Goal: Transaction & Acquisition: Book appointment/travel/reservation

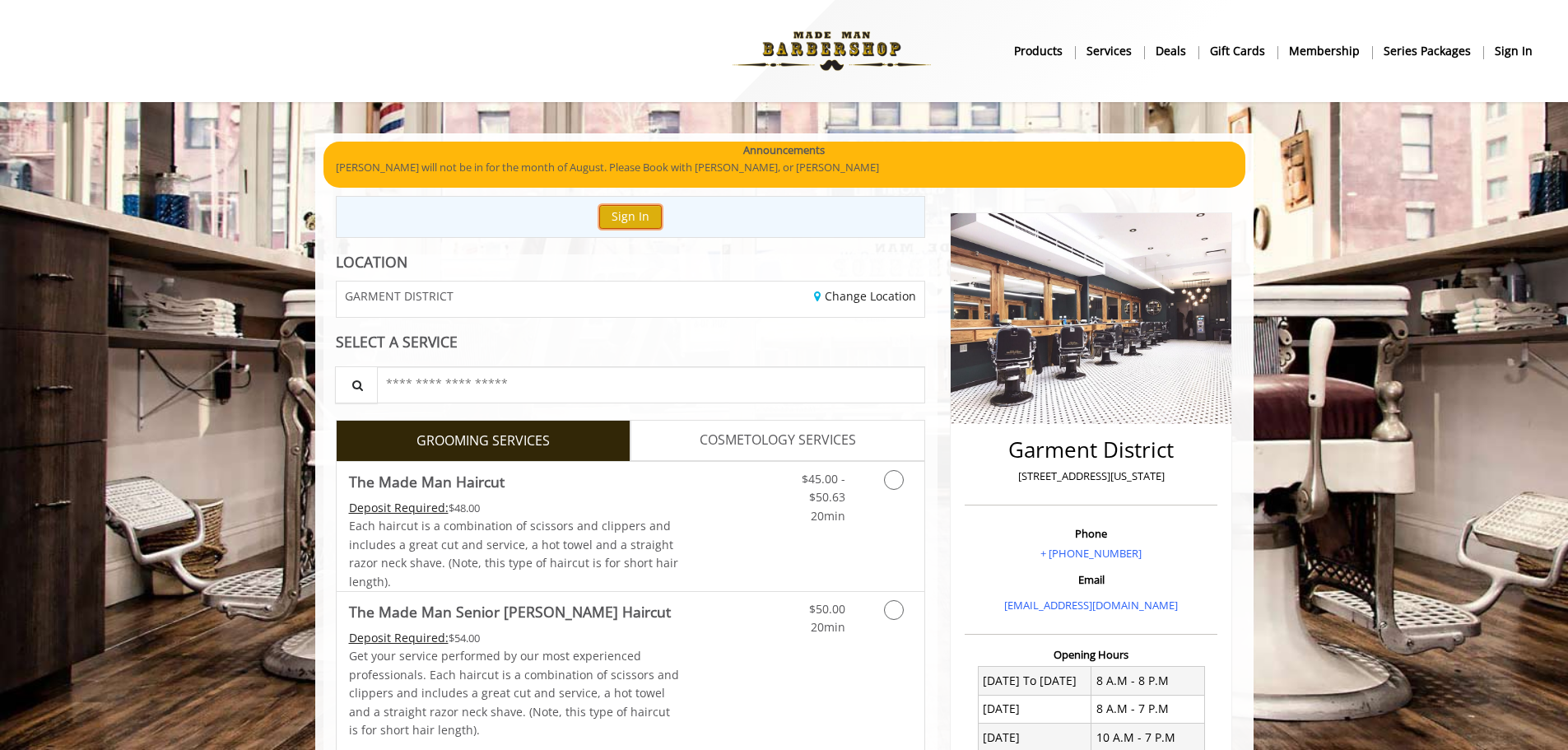
click at [649, 222] on button "Sign In" at bounding box center [630, 217] width 62 height 24
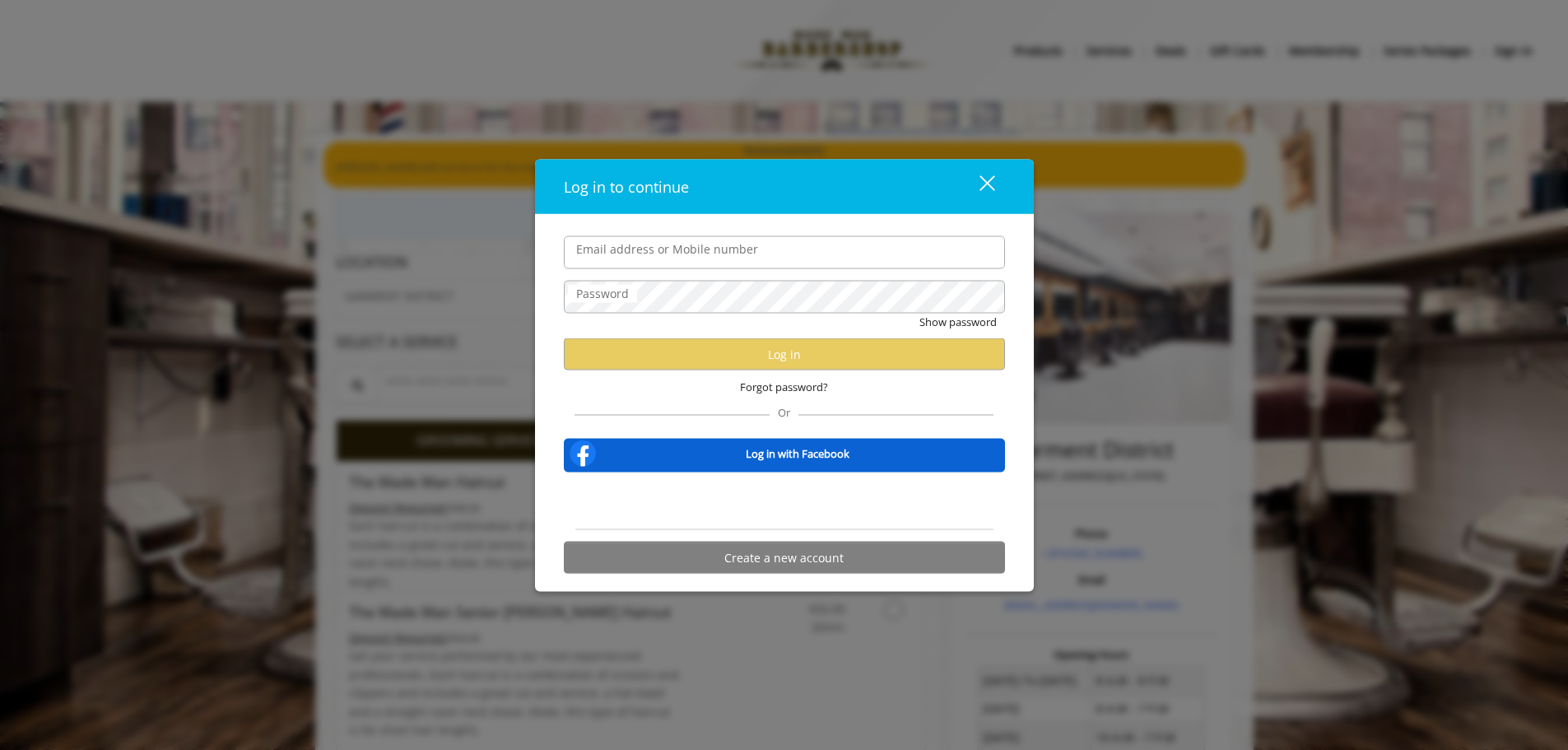
type input "**********"
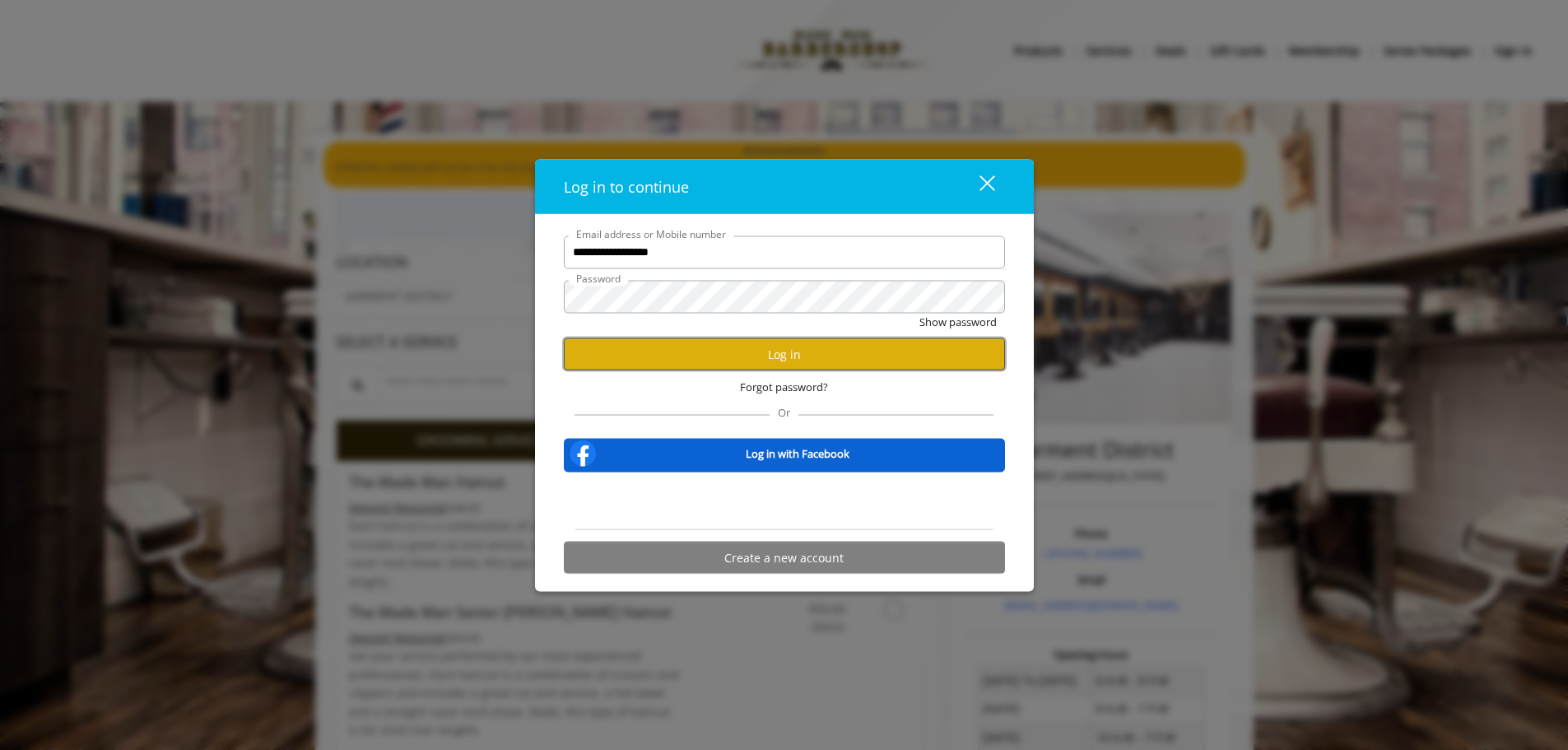
click at [742, 355] on button "Log in" at bounding box center [784, 355] width 441 height 32
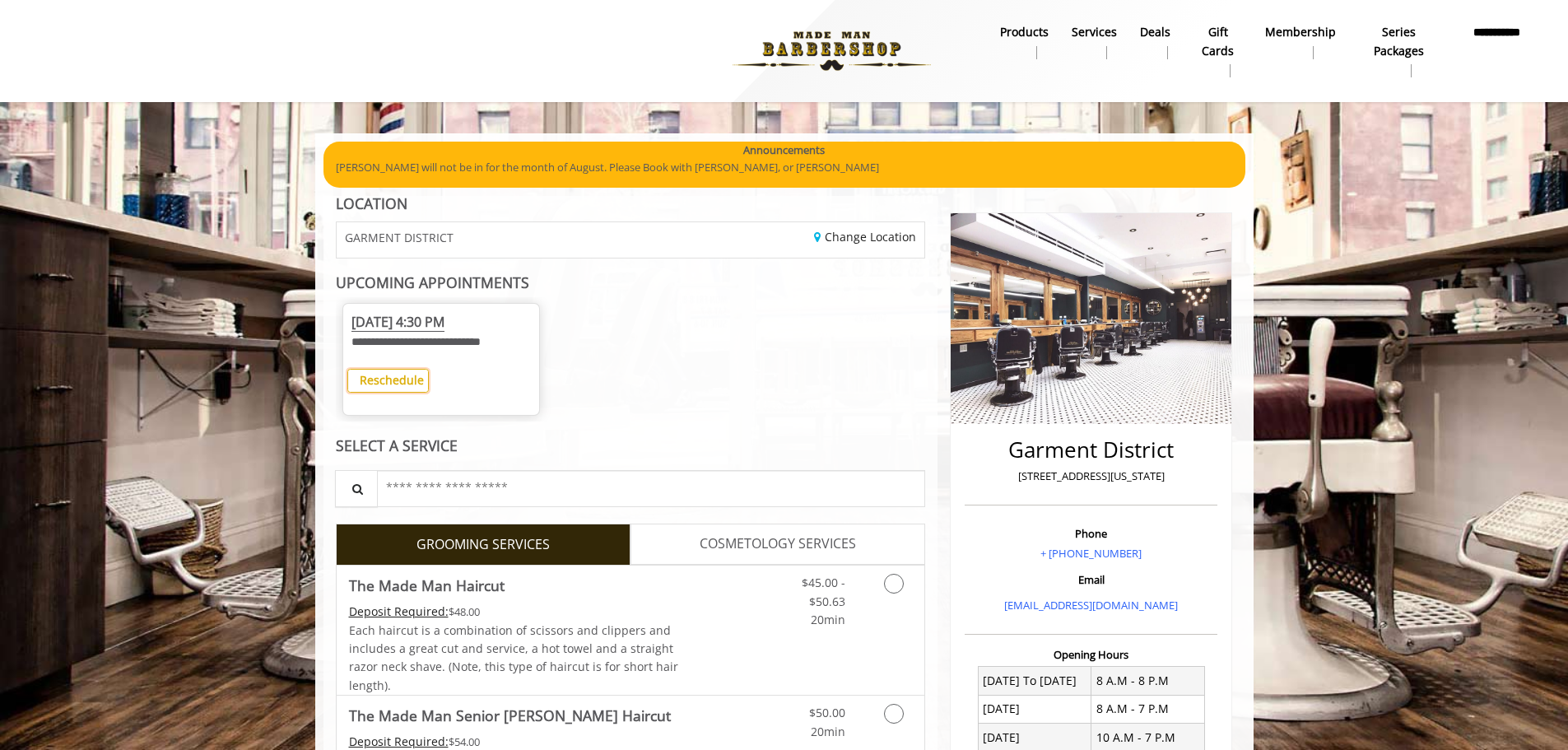
click at [371, 386] on b "Reschedule" at bounding box center [392, 380] width 64 height 16
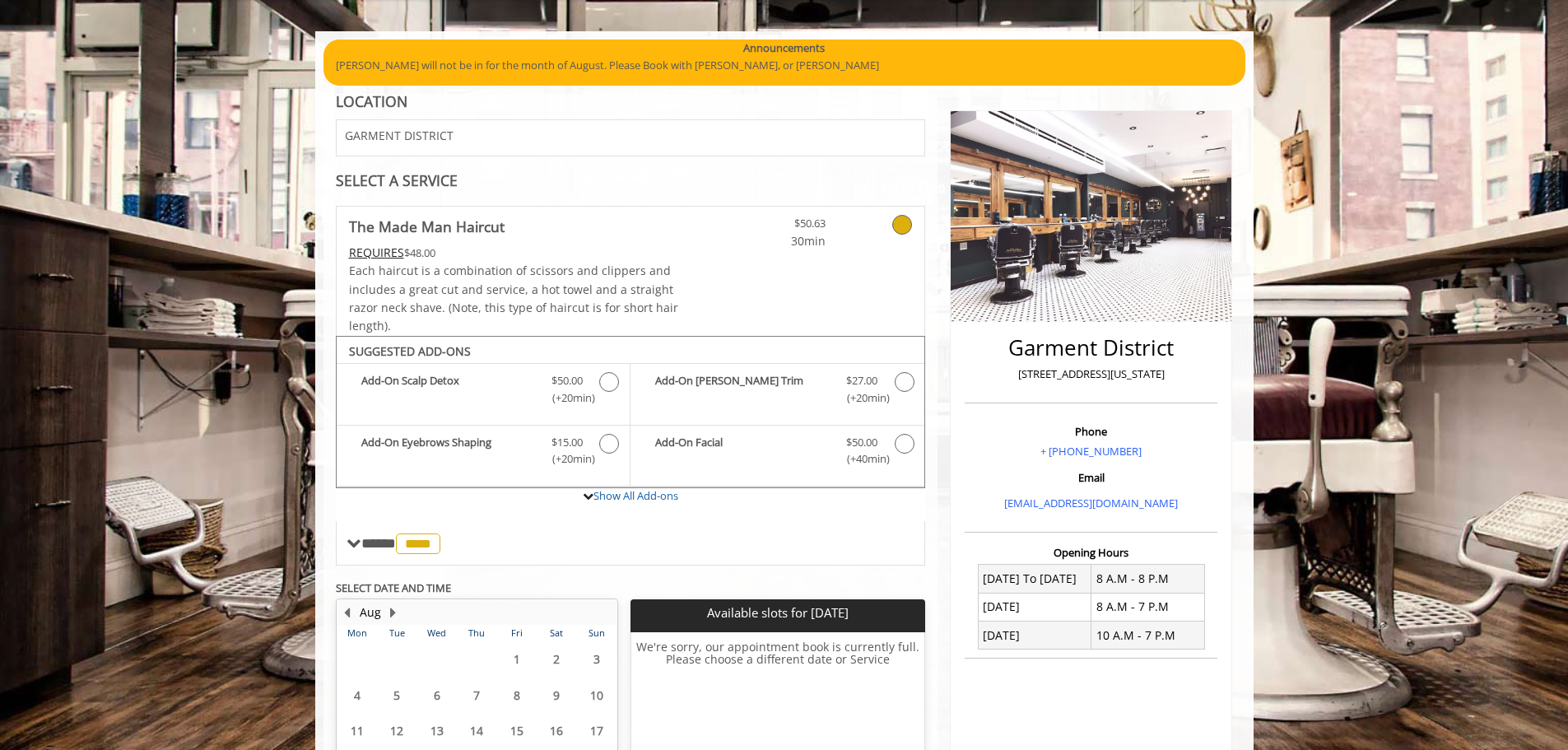
scroll to position [322, 0]
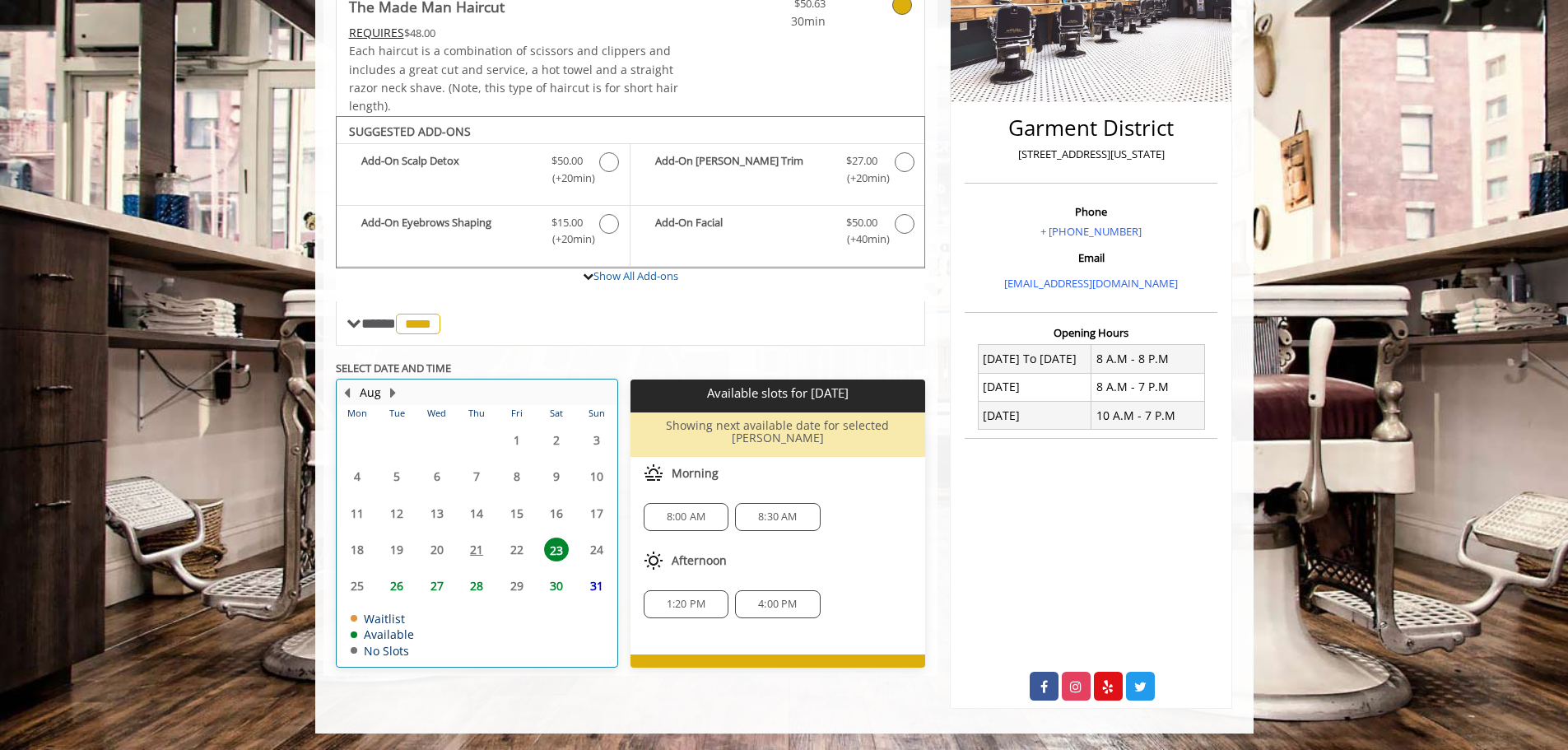
click at [594, 547] on table "Mon Tue Wed Thu Fri Sat Sun 28 29 30 31 1 2 3 4 5 6 7 8 9 10 11 12 13 14 15 16 …" at bounding box center [476, 535] width 279 height 261
click at [595, 542] on table "Mon Tue Wed Thu Fri Sat Sun 28 29 30 31 1 2 3 4 5 6 7 8 9 10 11 12 13 14 15 16 …" at bounding box center [476, 535] width 279 height 261
click at [595, 548] on table "Mon Tue Wed Thu Fri Sat Sun 28 29 30 31 1 2 3 4 5 6 7 8 9 10 11 12 13 14 15 16 …" at bounding box center [476, 535] width 279 height 261
click at [594, 548] on table "Mon Tue Wed Thu Fri Sat Sun 28 29 30 31 1 2 3 4 5 6 7 8 9 10 11 12 13 14 15 16 …" at bounding box center [476, 535] width 279 height 261
click at [594, 547] on table "Mon Tue Wed Thu Fri Sat Sun 28 29 30 31 1 2 3 4 5 6 7 8 9 10 11 12 13 14 15 16 …" at bounding box center [476, 535] width 279 height 261
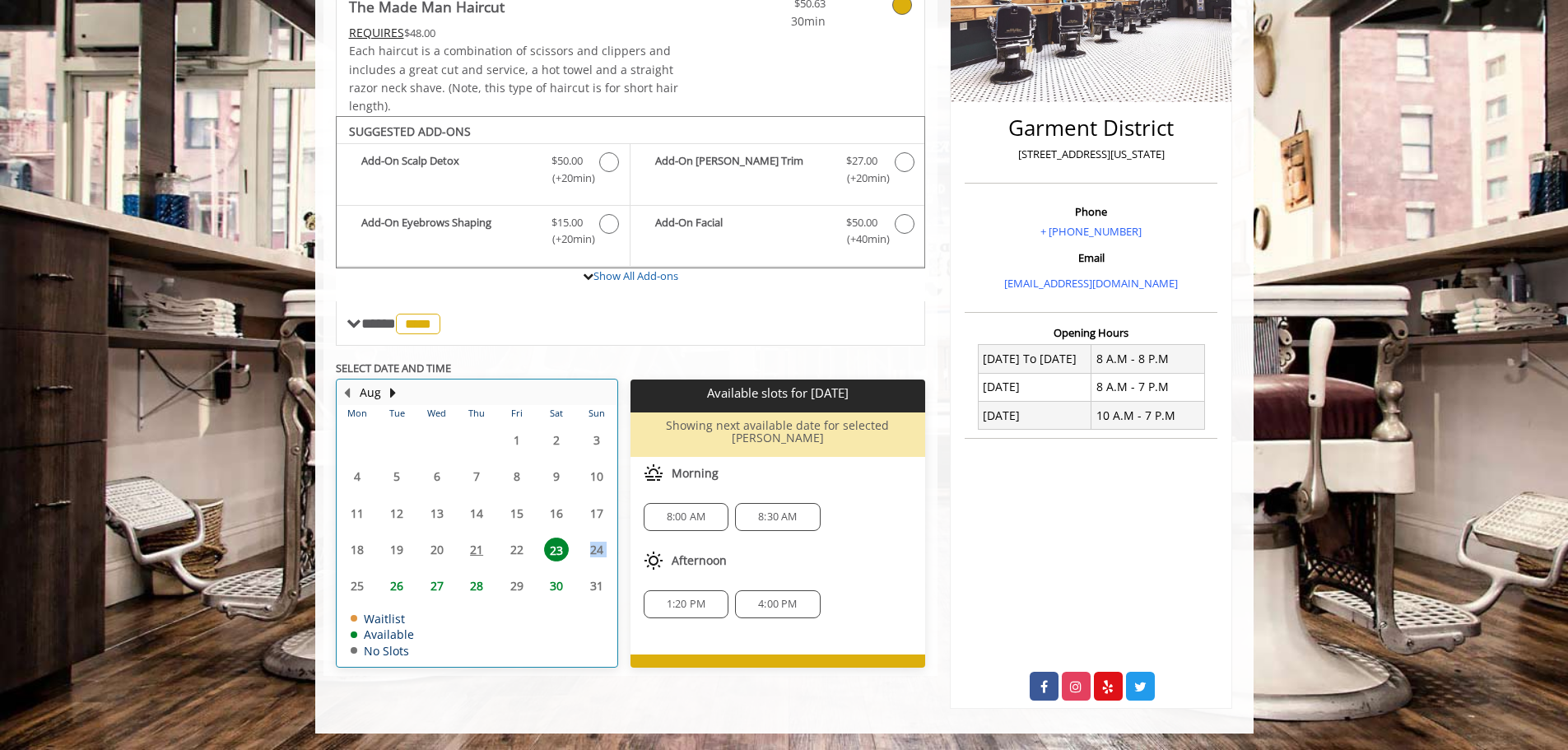
click at [594, 547] on table "Mon Tue Wed Thu Fri Sat Sun 28 29 30 31 1 2 3 4 5 6 7 8 9 10 11 12 13 14 15 16 …" at bounding box center [476, 535] width 279 height 261
click at [594, 545] on table "Mon Tue Wed Thu Fri Sat Sun 28 29 30 31 1 2 3 4 5 6 7 8 9 10 11 12 13 14 15 16 …" at bounding box center [476, 535] width 279 height 261
click at [664, 689] on div "**********" at bounding box center [630, 292] width 614 height 836
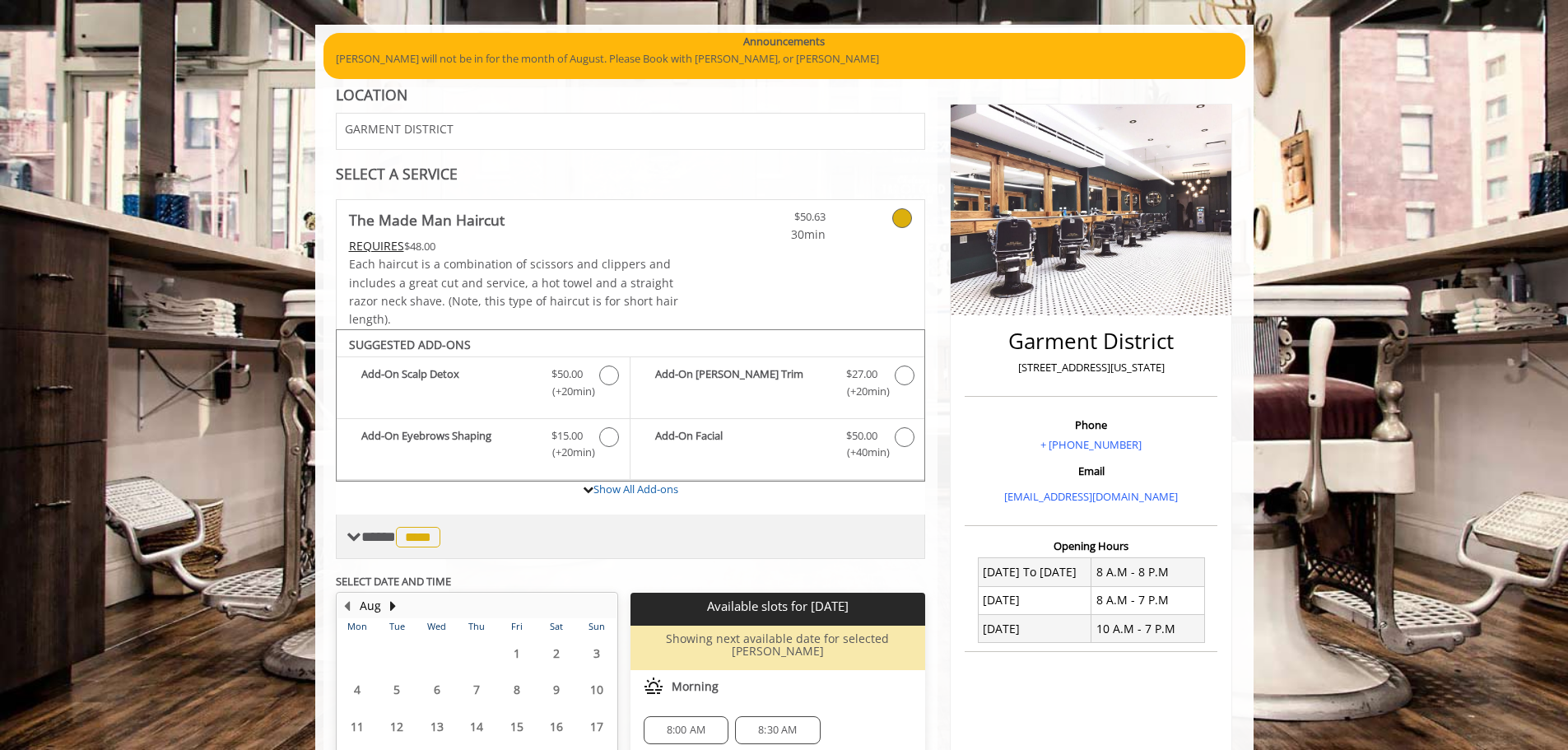
scroll to position [75, 0]
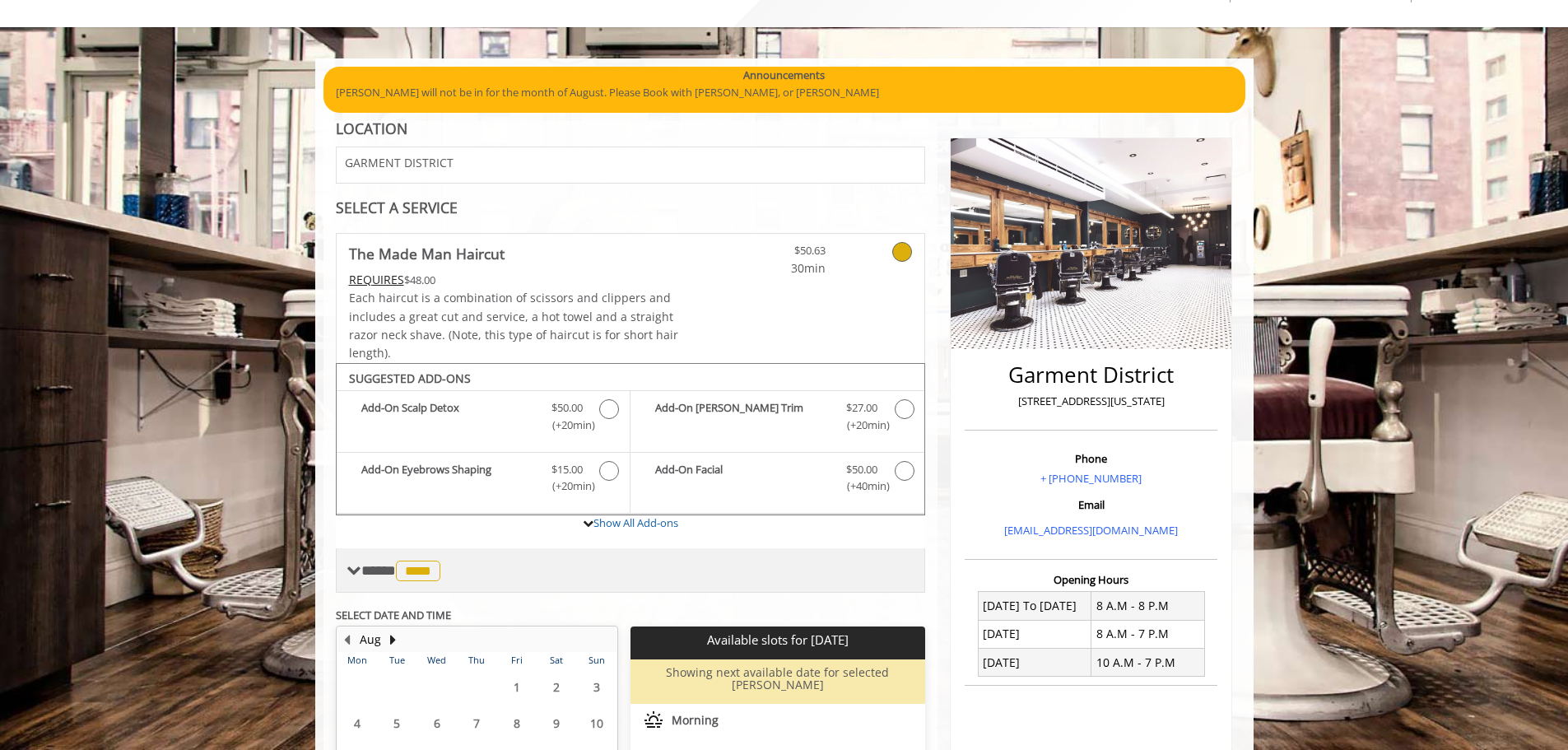
click at [424, 570] on span "****" at bounding box center [418, 571] width 44 height 21
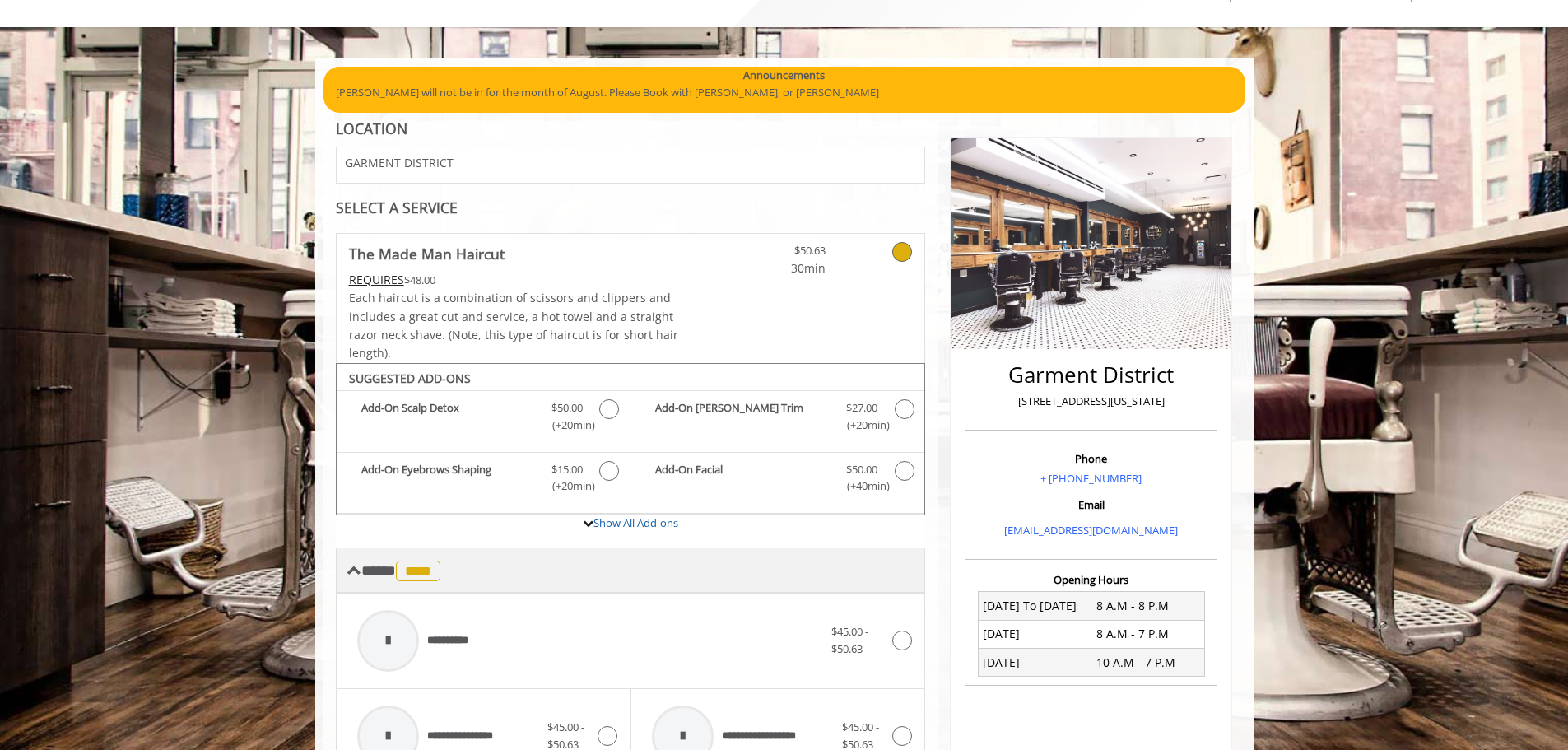
click at [424, 570] on span "****" at bounding box center [418, 571] width 44 height 21
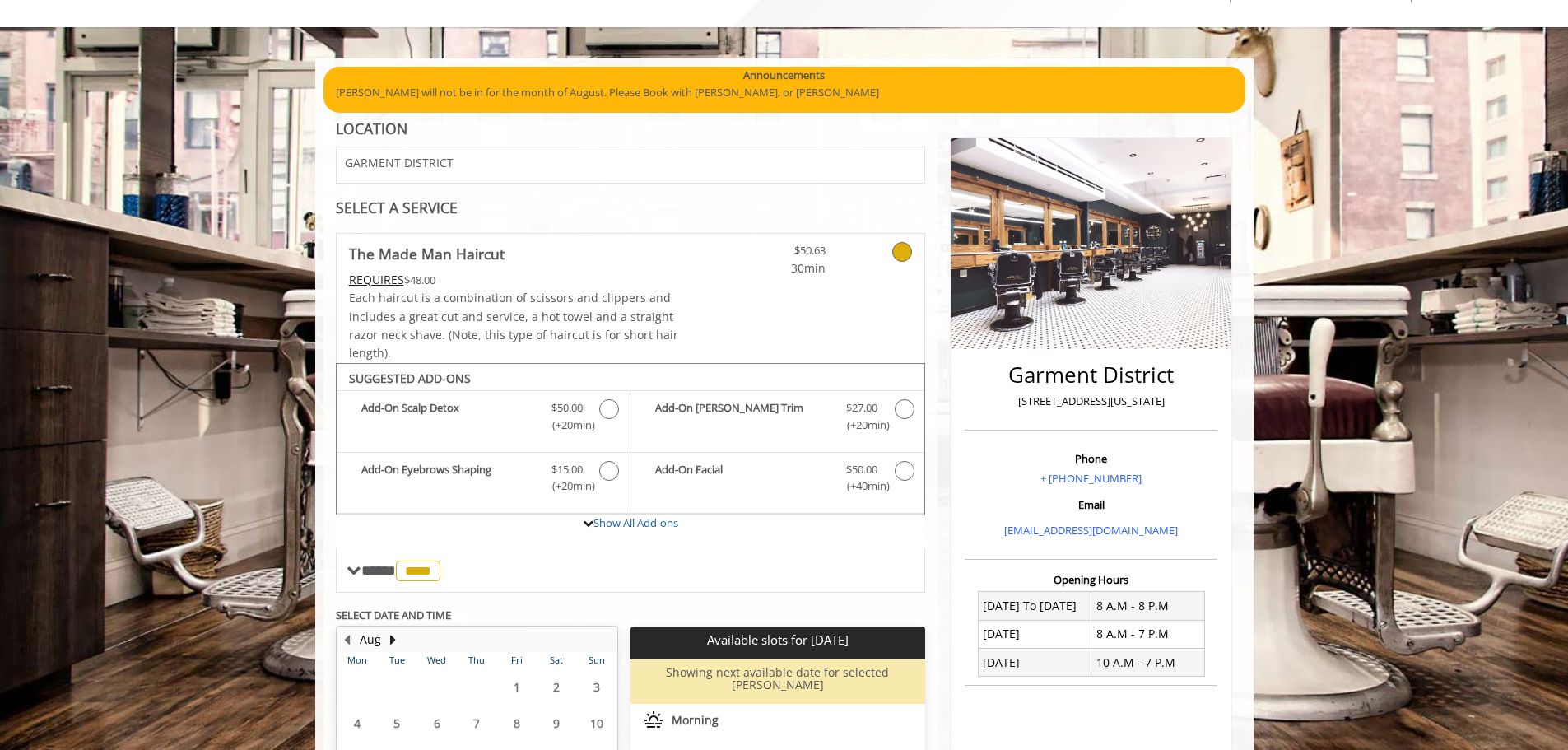
click at [439, 160] on span "GARMENT DISTRICT" at bounding box center [399, 162] width 109 height 12
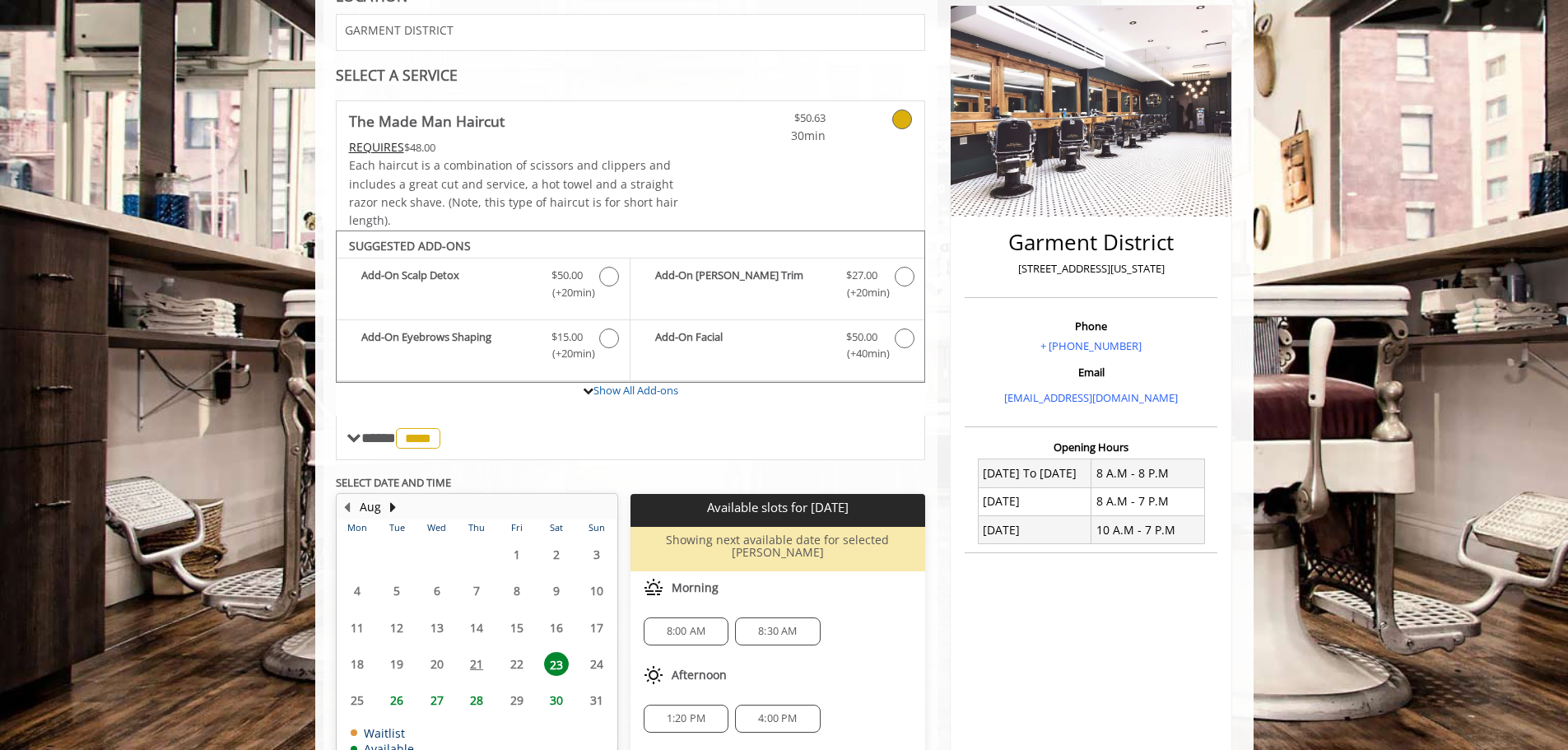
scroll to position [322, 0]
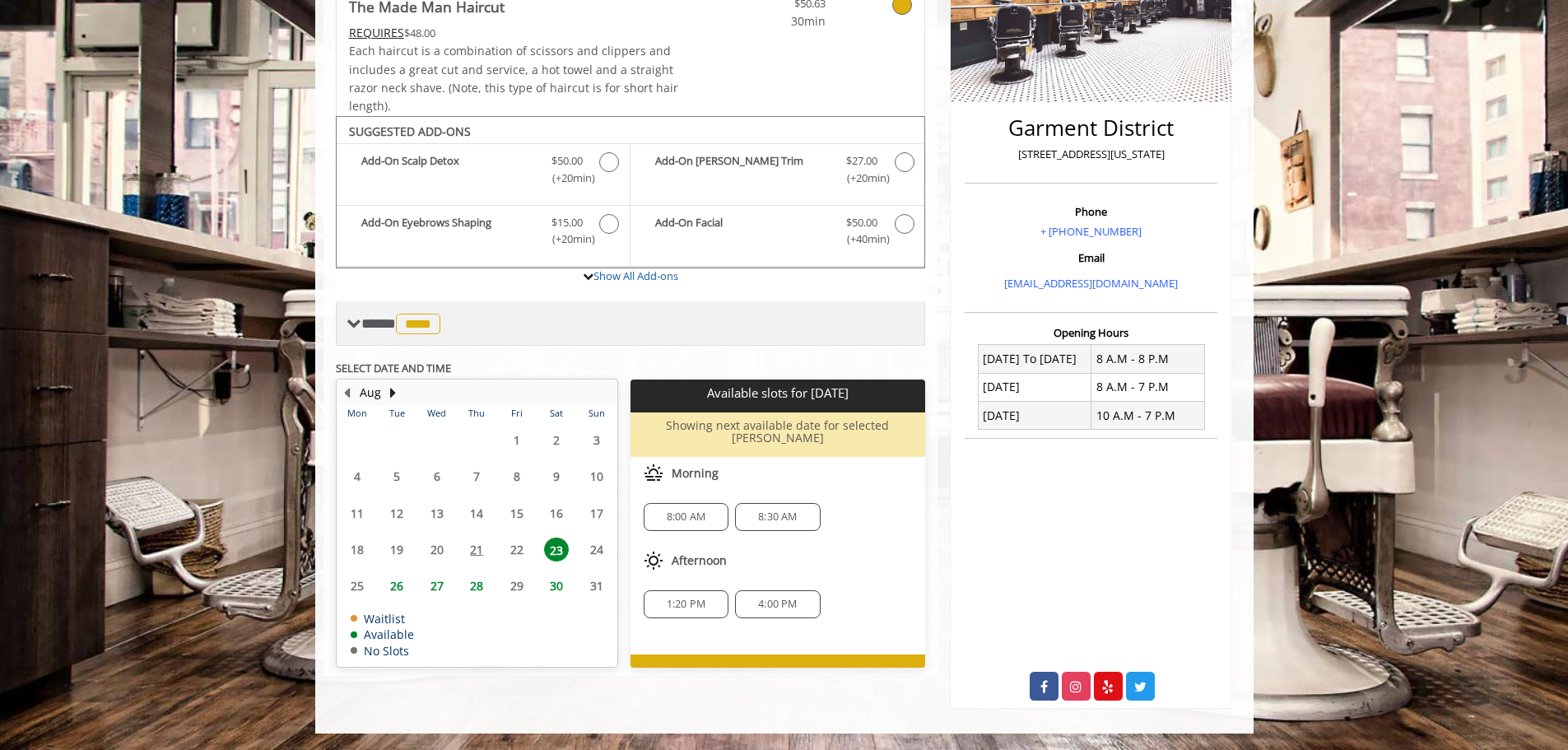
click at [353, 318] on span at bounding box center [354, 323] width 15 height 15
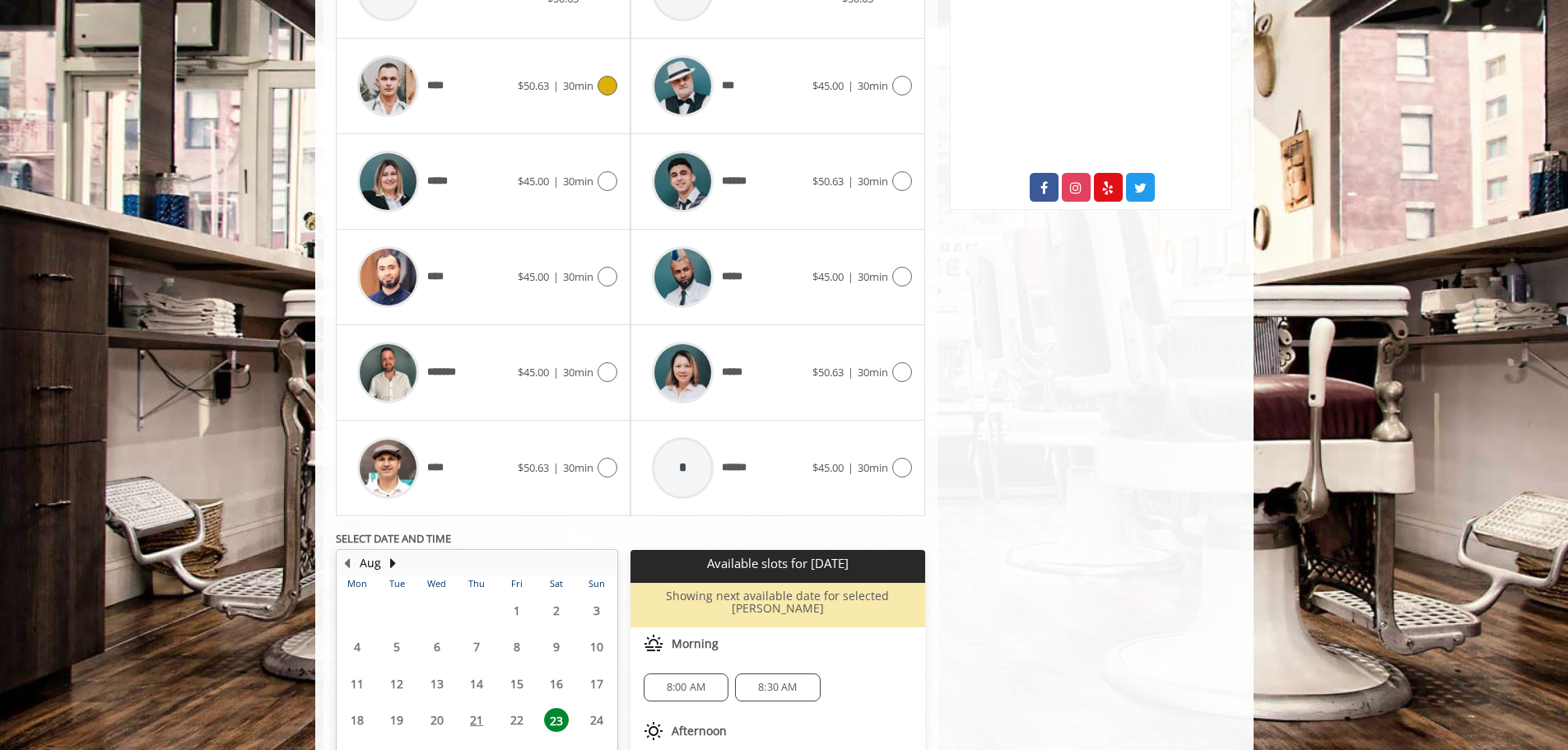
scroll to position [946, 0]
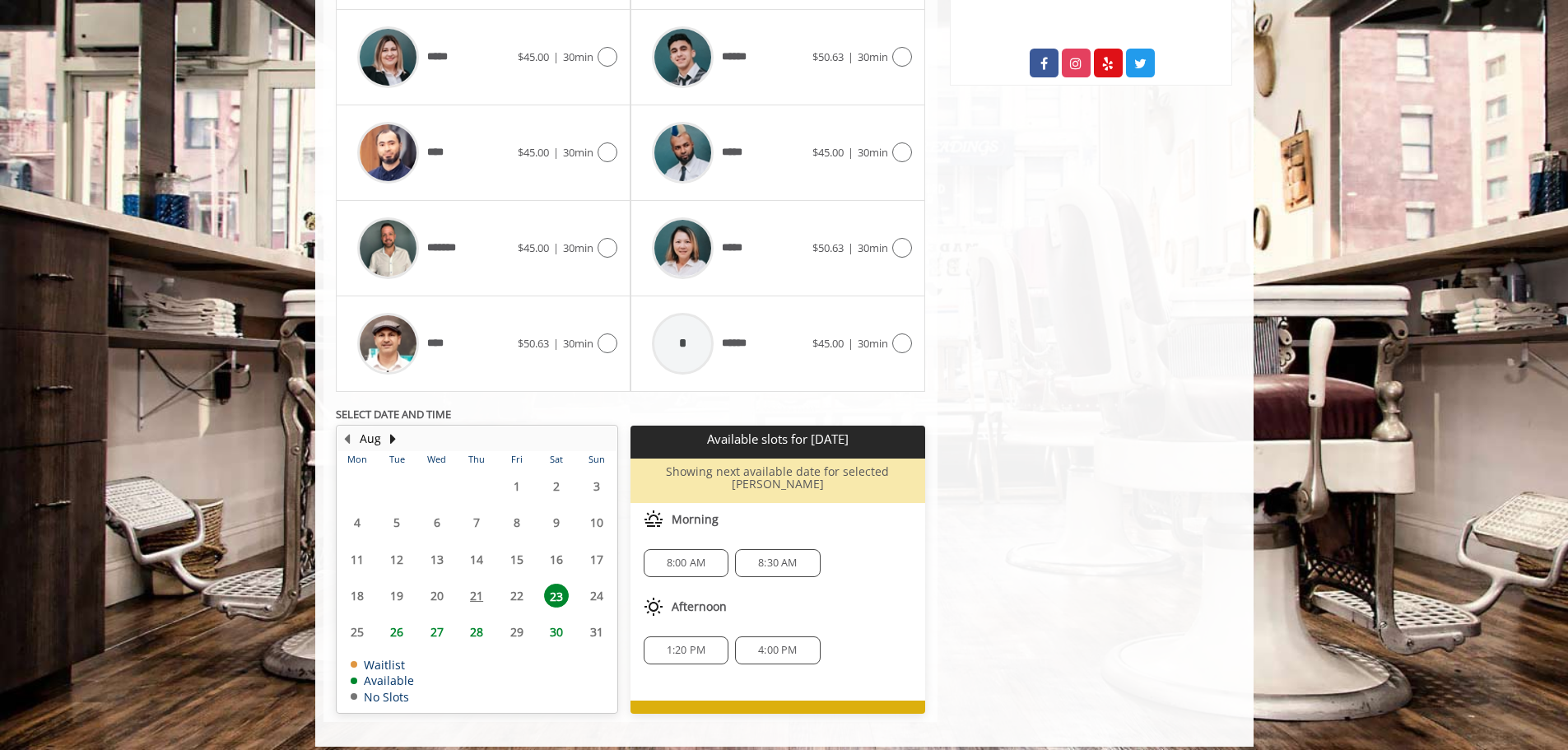
click at [562, 590] on span "23" at bounding box center [557, 595] width 25 height 24
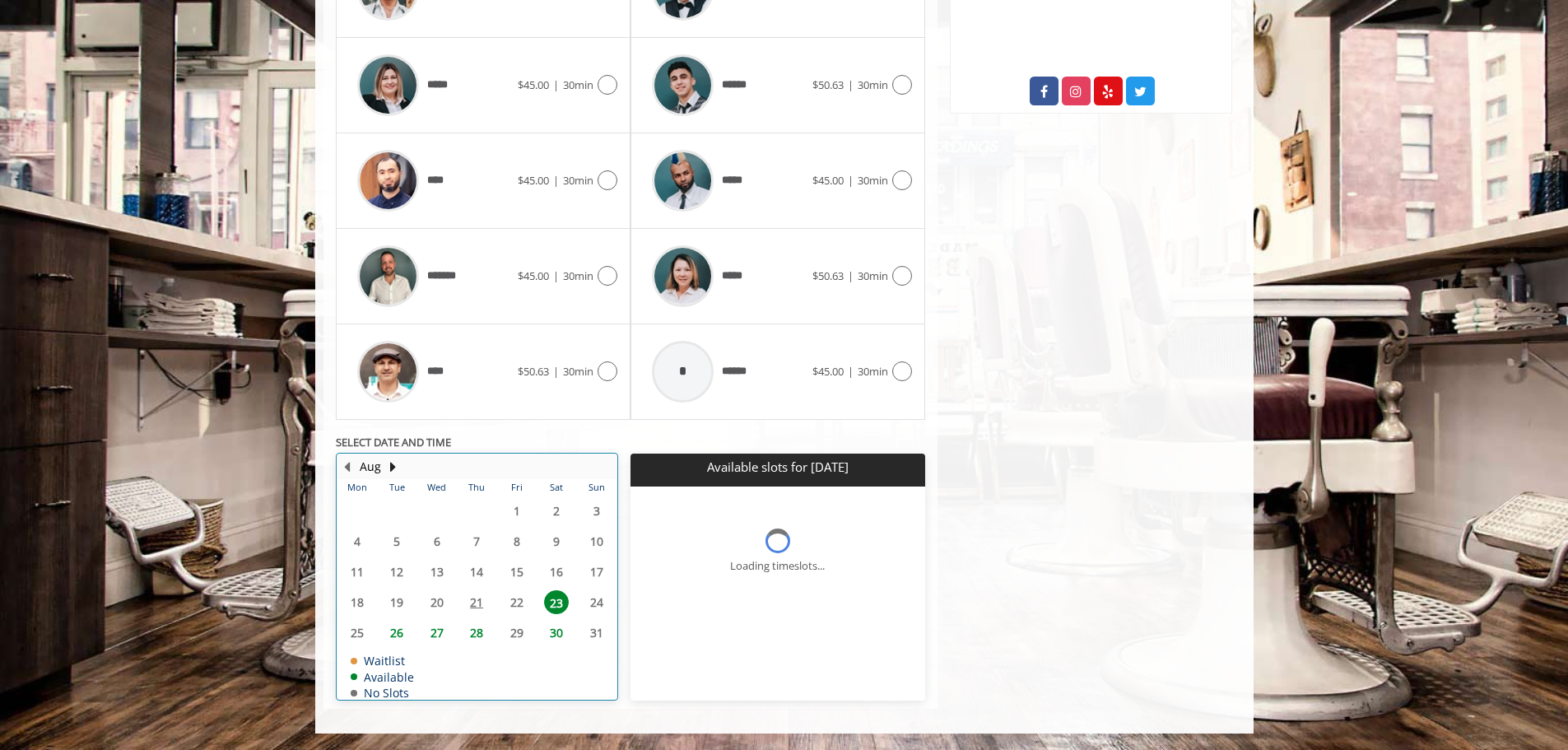
click at [562, 590] on div "23" at bounding box center [556, 602] width 33 height 24
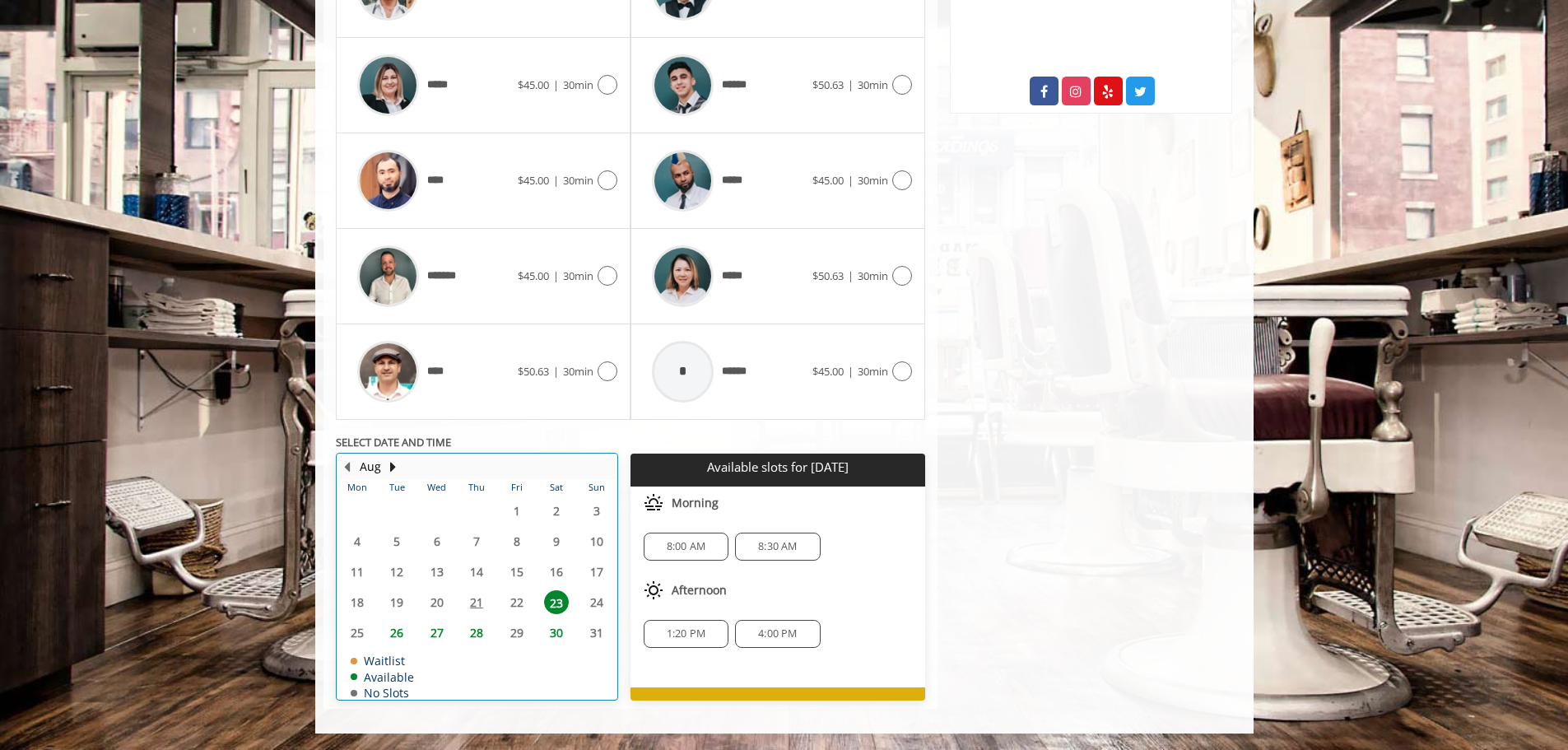
click at [597, 636] on table "Mon Tue Wed Thu Fri Sat Sun 28 29 30 31 1 2 3 4 5 6 7 8 9 10 11 12 13 14 15 16 …" at bounding box center [476, 589] width 279 height 219
click at [391, 462] on button "Next Month" at bounding box center [393, 466] width 13 height 18
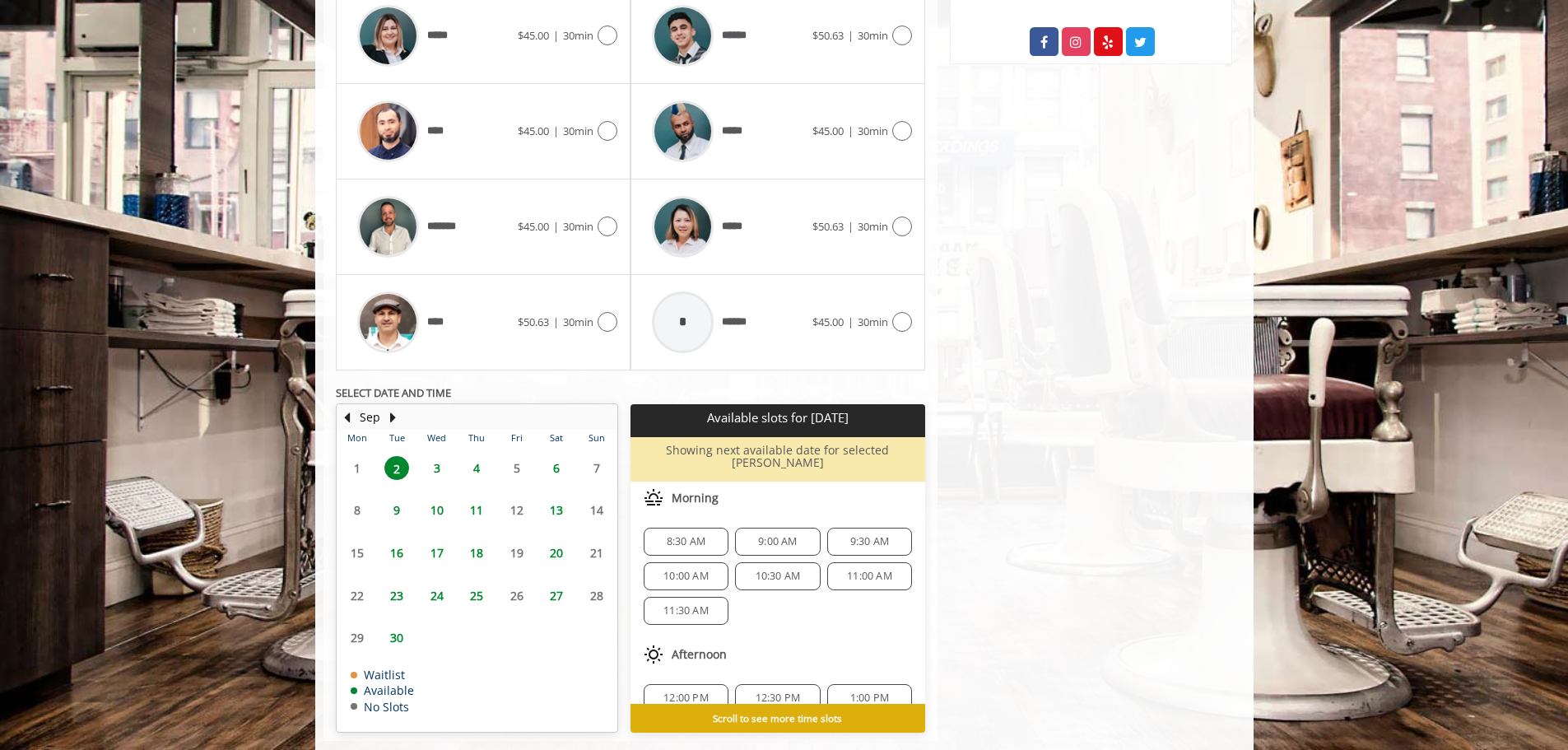
scroll to position [985, 0]
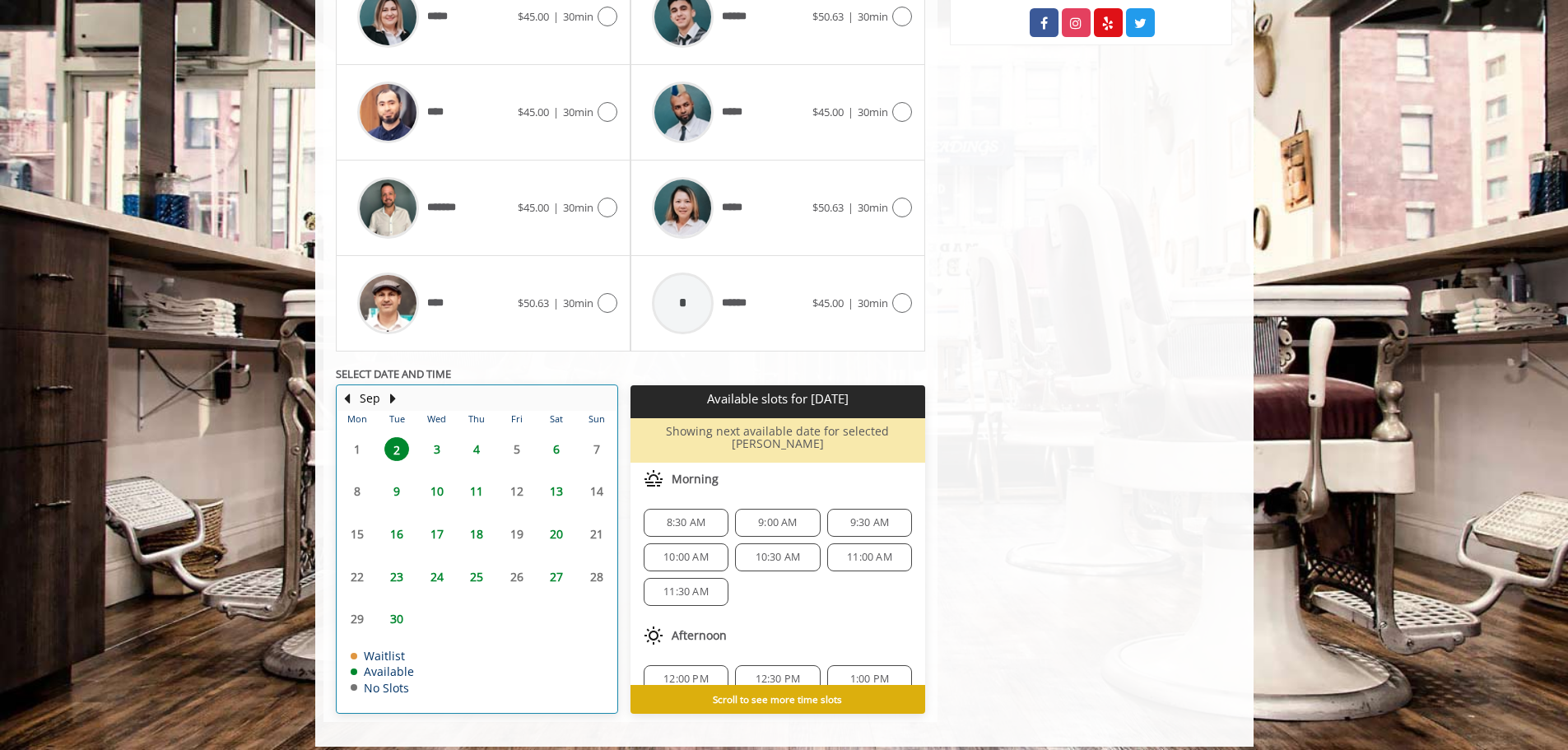
click at [590, 534] on table "Mon Tue Wed Thu Fri Sat Sun 1 2 3 4 5 6 7 8 9 10 11 12 13 14 15 16 17 18 19 20 …" at bounding box center [476, 562] width 279 height 302
click at [593, 532] on table "Mon Tue Wed Thu Fri Sat Sun 1 2 3 4 5 6 7 8 9 10 11 12 13 14 15 16 17 18 19 20 …" at bounding box center [476, 562] width 279 height 302
click at [557, 449] on span "6" at bounding box center [557, 448] width 25 height 24
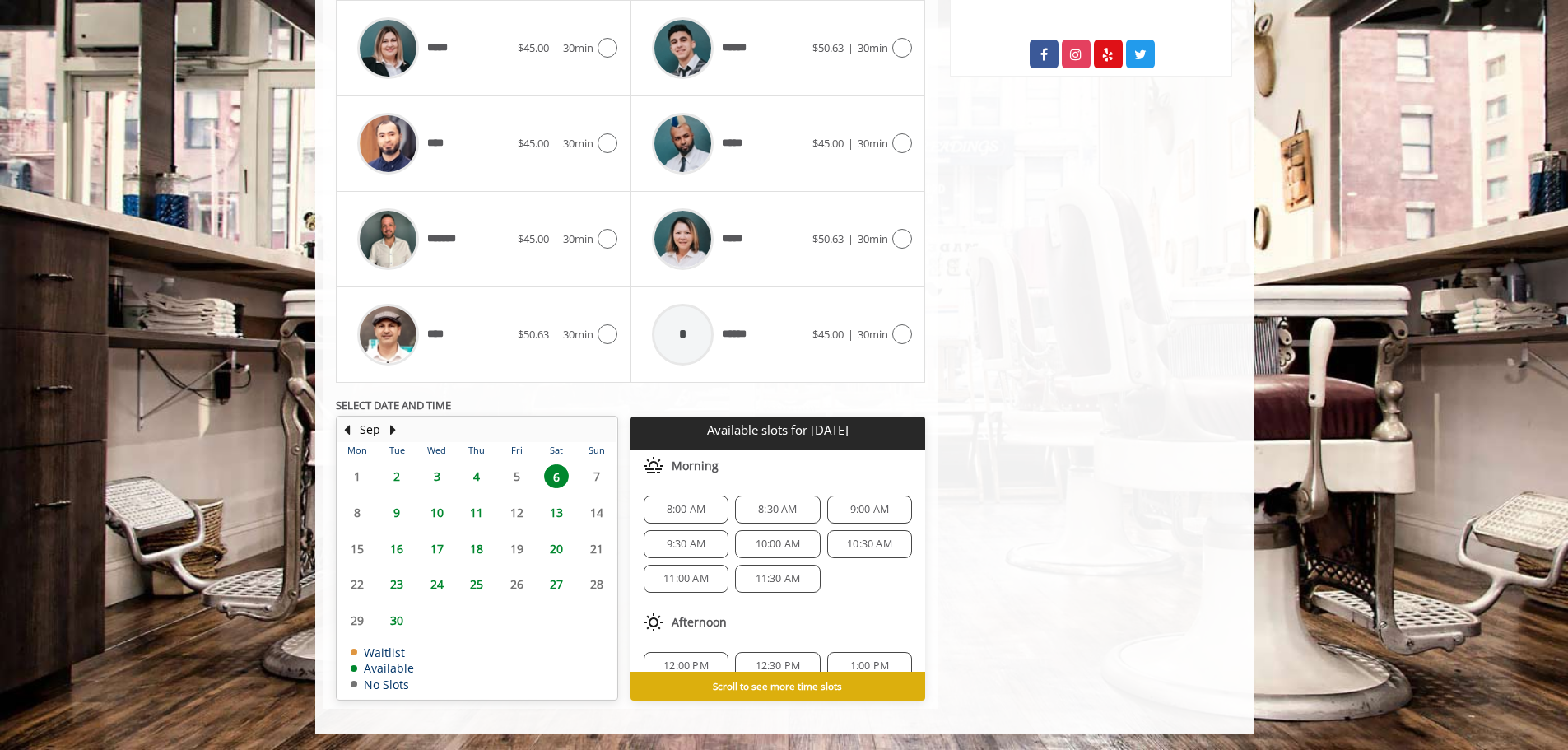
click at [474, 481] on span "4" at bounding box center [476, 476] width 25 height 24
click at [442, 483] on span "3" at bounding box center [437, 476] width 25 height 24
click at [340, 431] on button "Previous Month" at bounding box center [347, 429] width 13 height 18
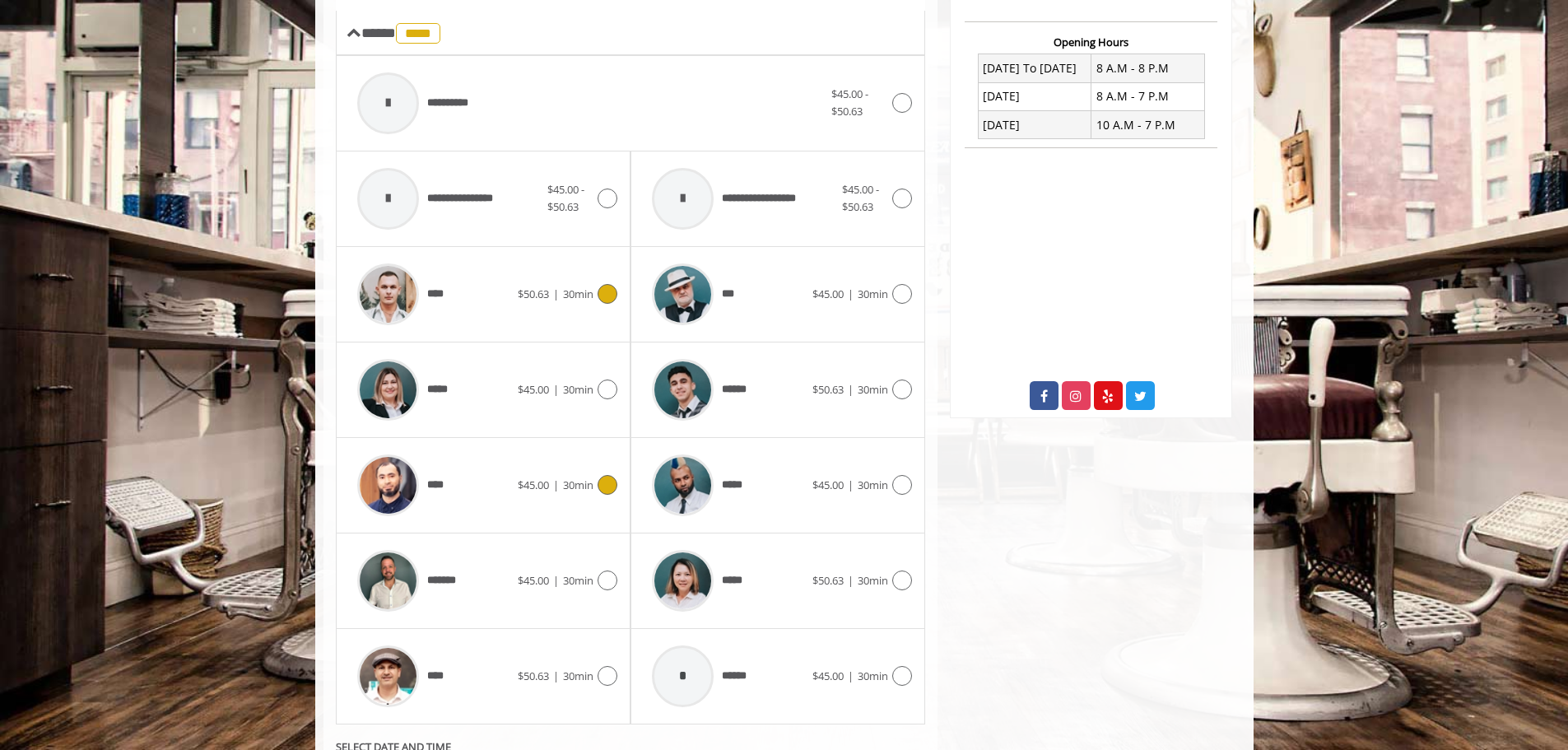
scroll to position [603, 0]
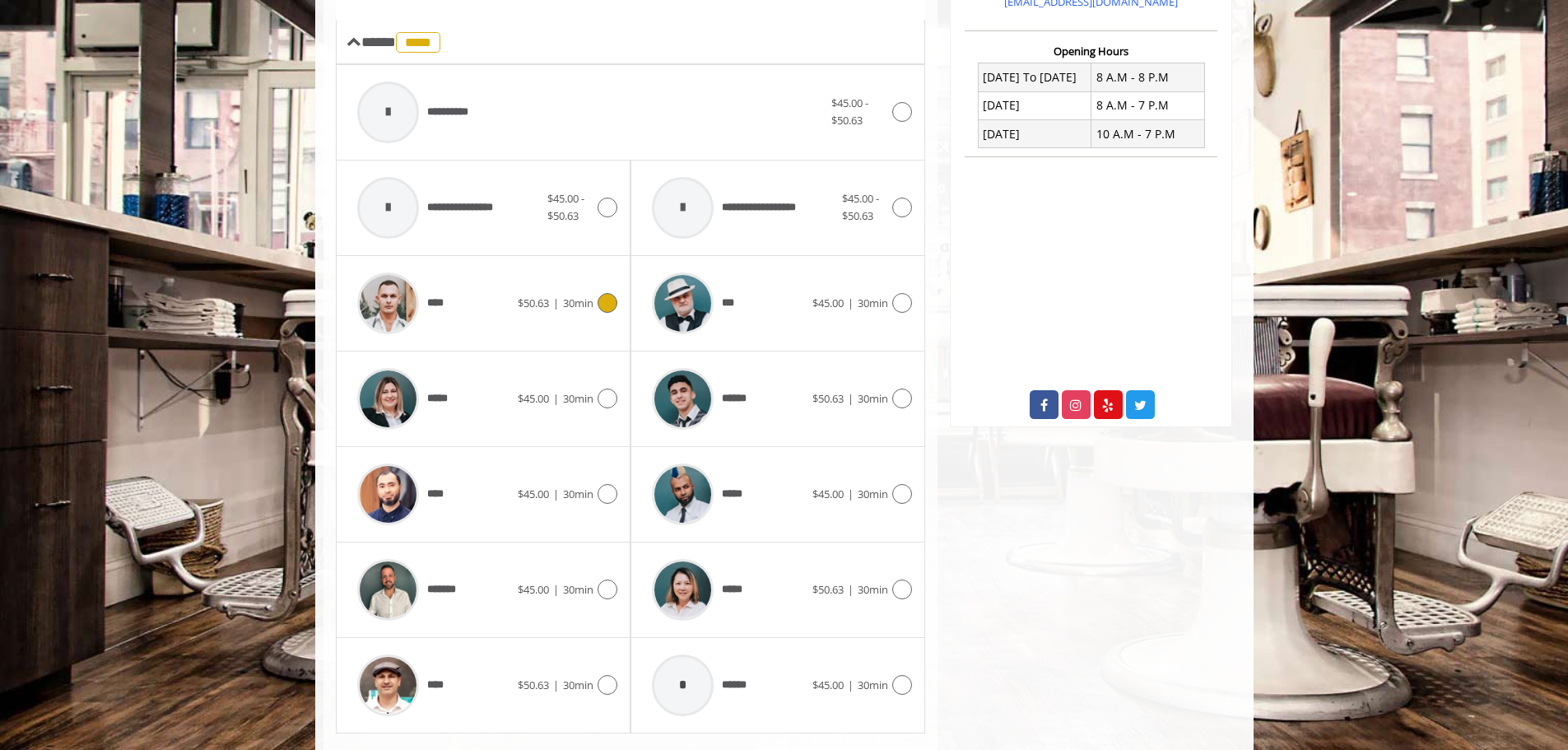
click at [606, 301] on icon at bounding box center [607, 303] width 20 height 20
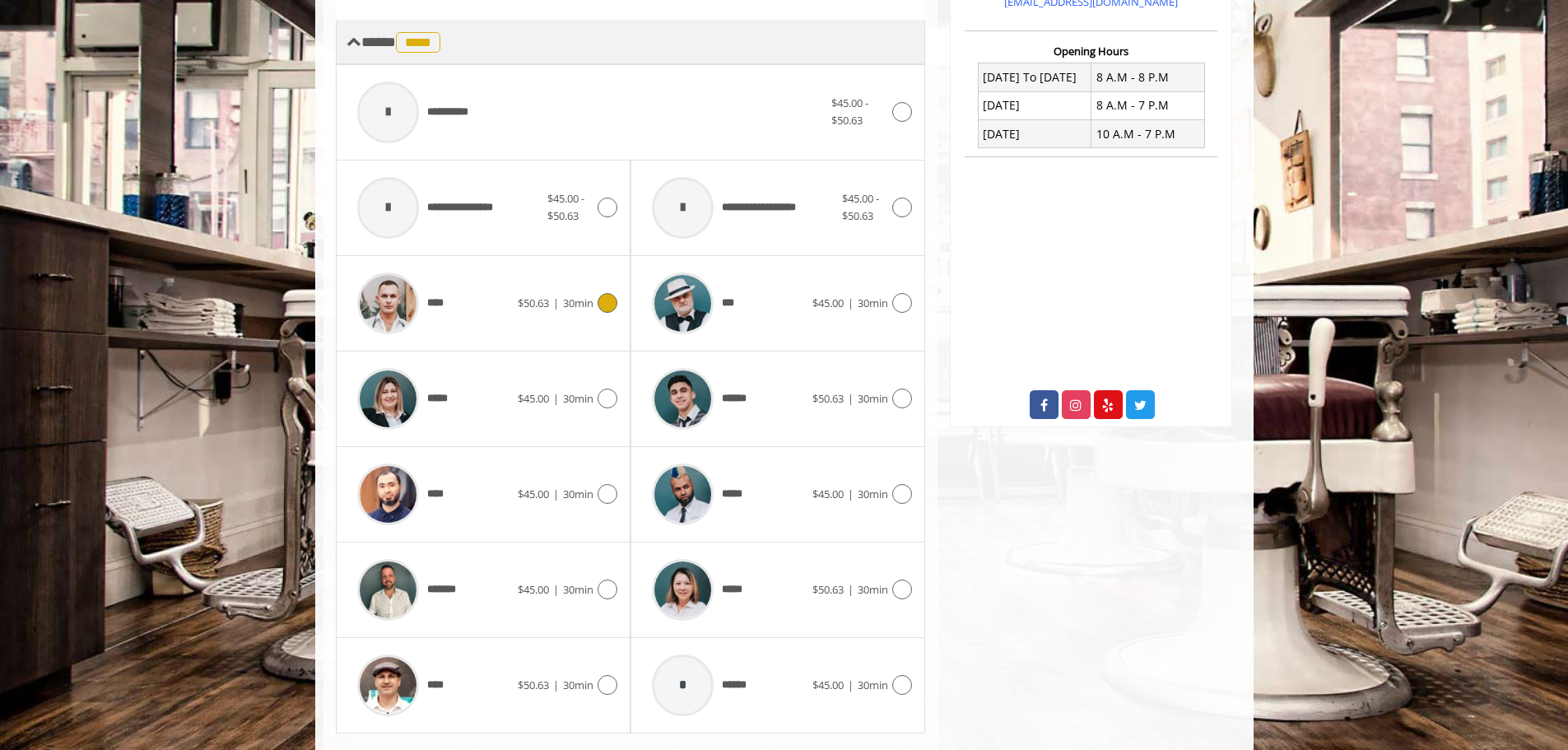
click at [360, 45] on span at bounding box center [354, 43] width 15 height 15
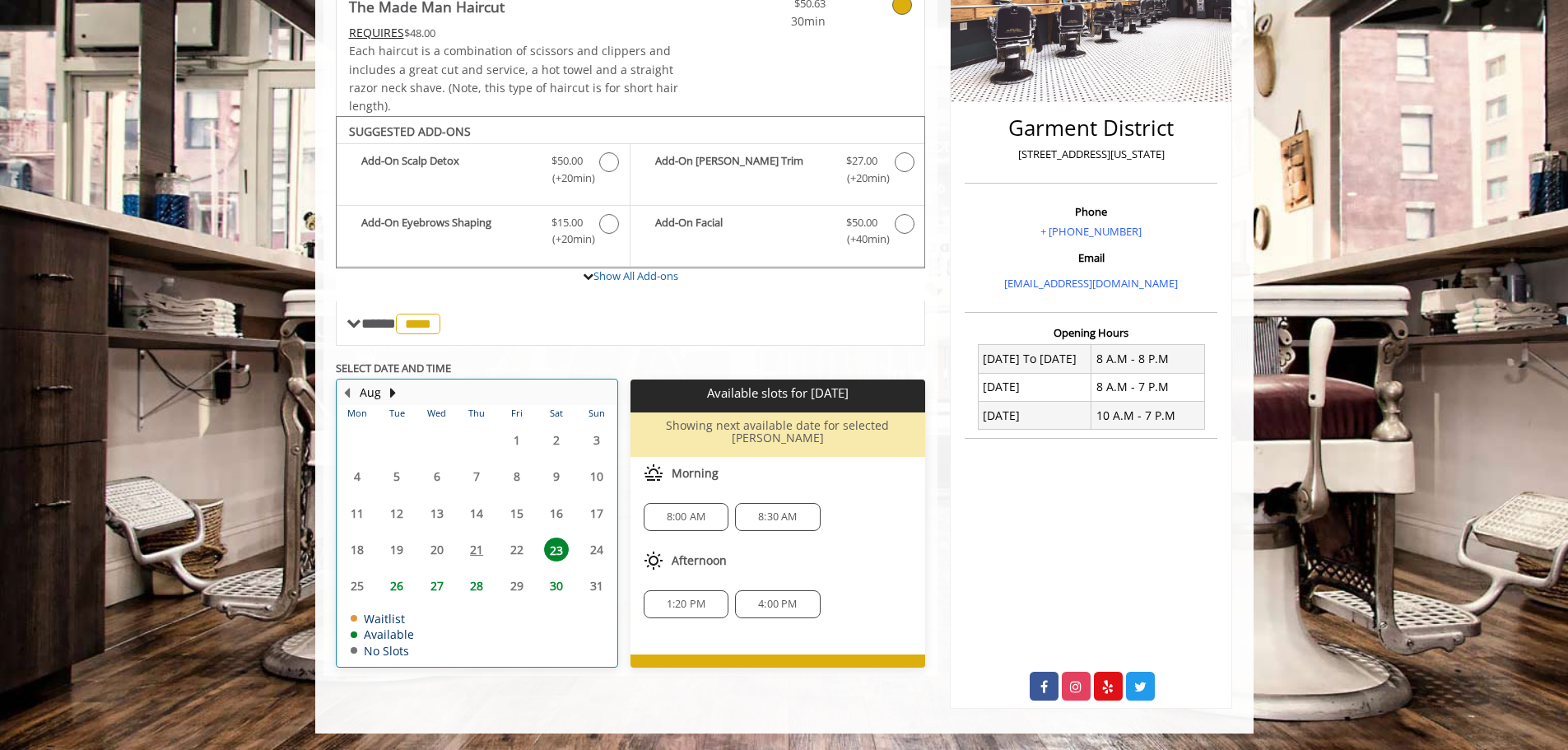
click at [517, 546] on table "Mon Tue Wed Thu Fri Sat Sun 28 29 30 31 1 2 3 4 5 6 7 8 9 10 11 12 13 14 15 16 …" at bounding box center [476, 535] width 279 height 261
click at [482, 550] on table "Mon Tue Wed Thu Fri Sat Sun 28 29 30 31 1 2 3 4 5 6 7 8 9 10 11 12 13 14 15 16 …" at bounding box center [476, 535] width 279 height 261
click at [483, 538] on table "Mon Tue Wed Thu Fri Sat Sun 28 29 30 31 1 2 3 4 5 6 7 8 9 10 11 12 13 14 15 16 …" at bounding box center [476, 535] width 279 height 261
click at [398, 577] on span "26" at bounding box center [397, 585] width 25 height 24
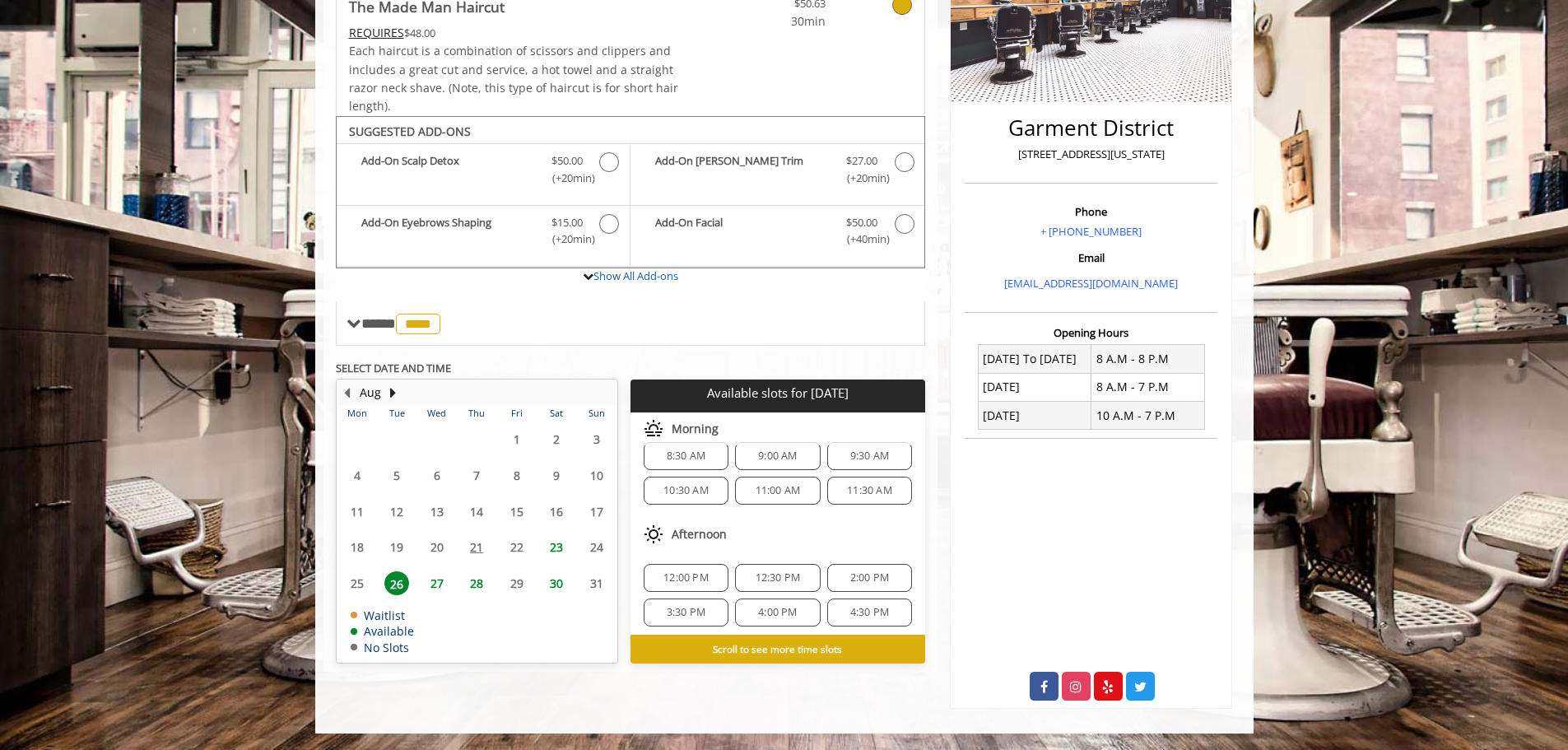
scroll to position [22, 0]
click at [433, 589] on span "27" at bounding box center [437, 583] width 25 height 24
click at [391, 590] on span "26" at bounding box center [397, 583] width 25 height 24
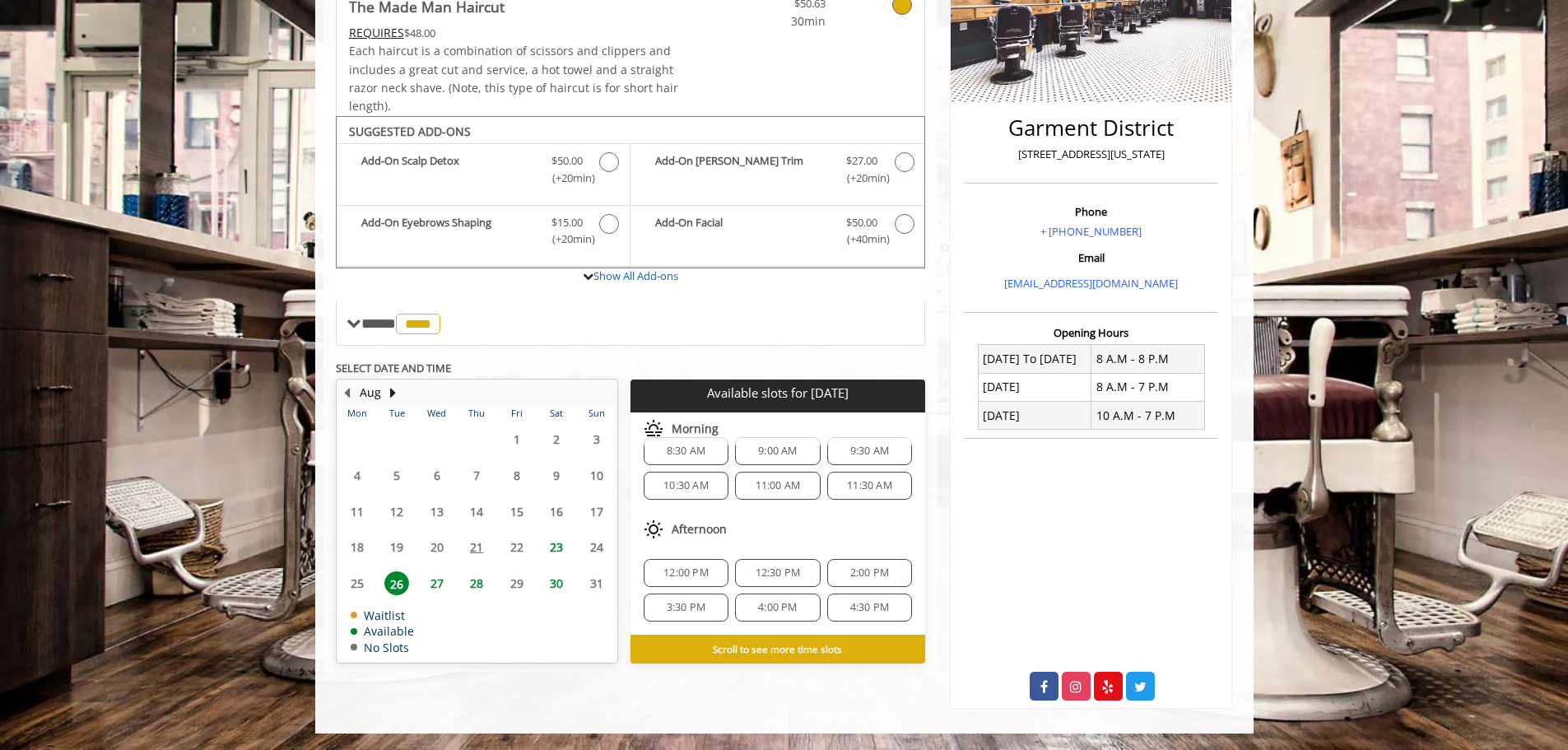
click at [858, 608] on span "4:30 PM" at bounding box center [869, 608] width 39 height 13
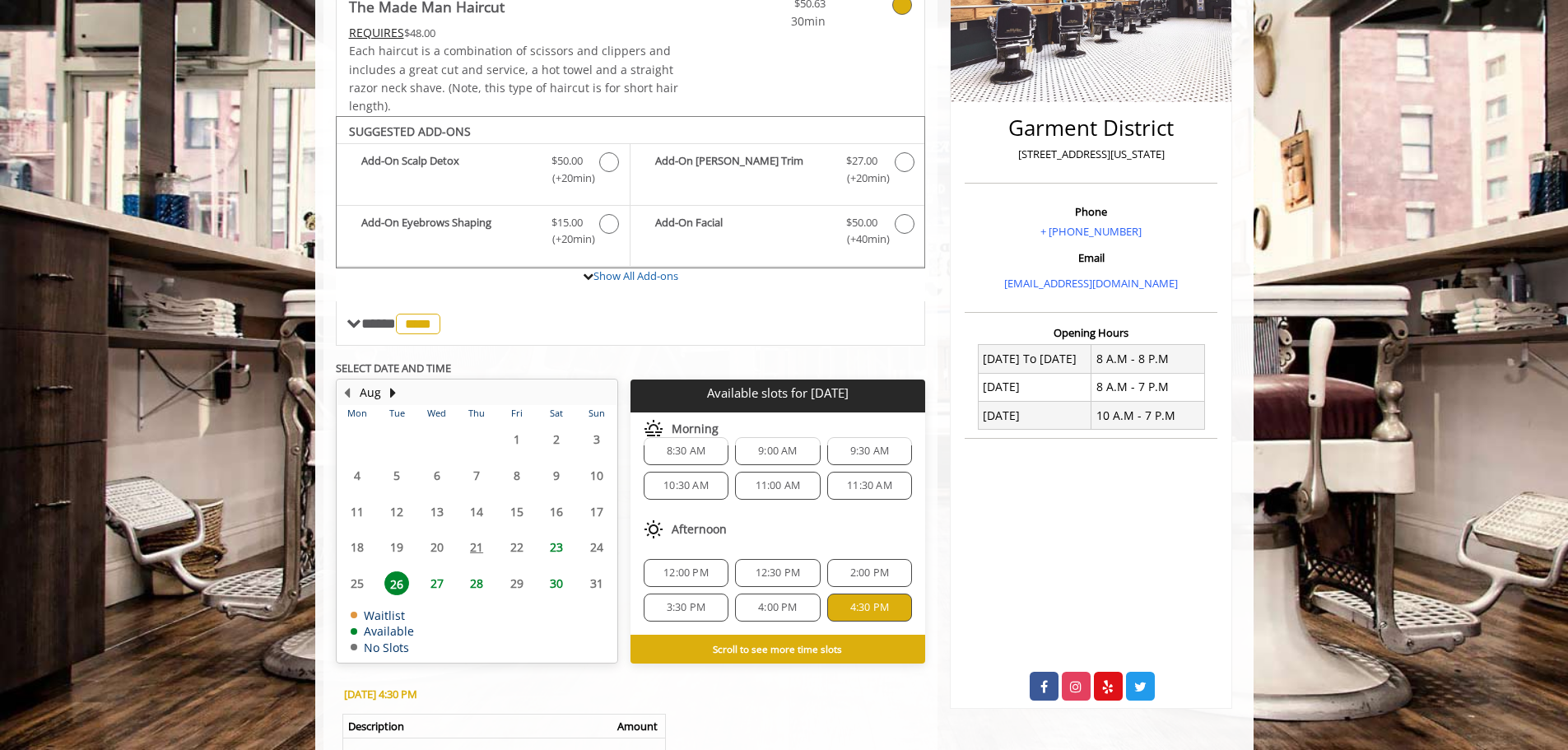
scroll to position [583, 0]
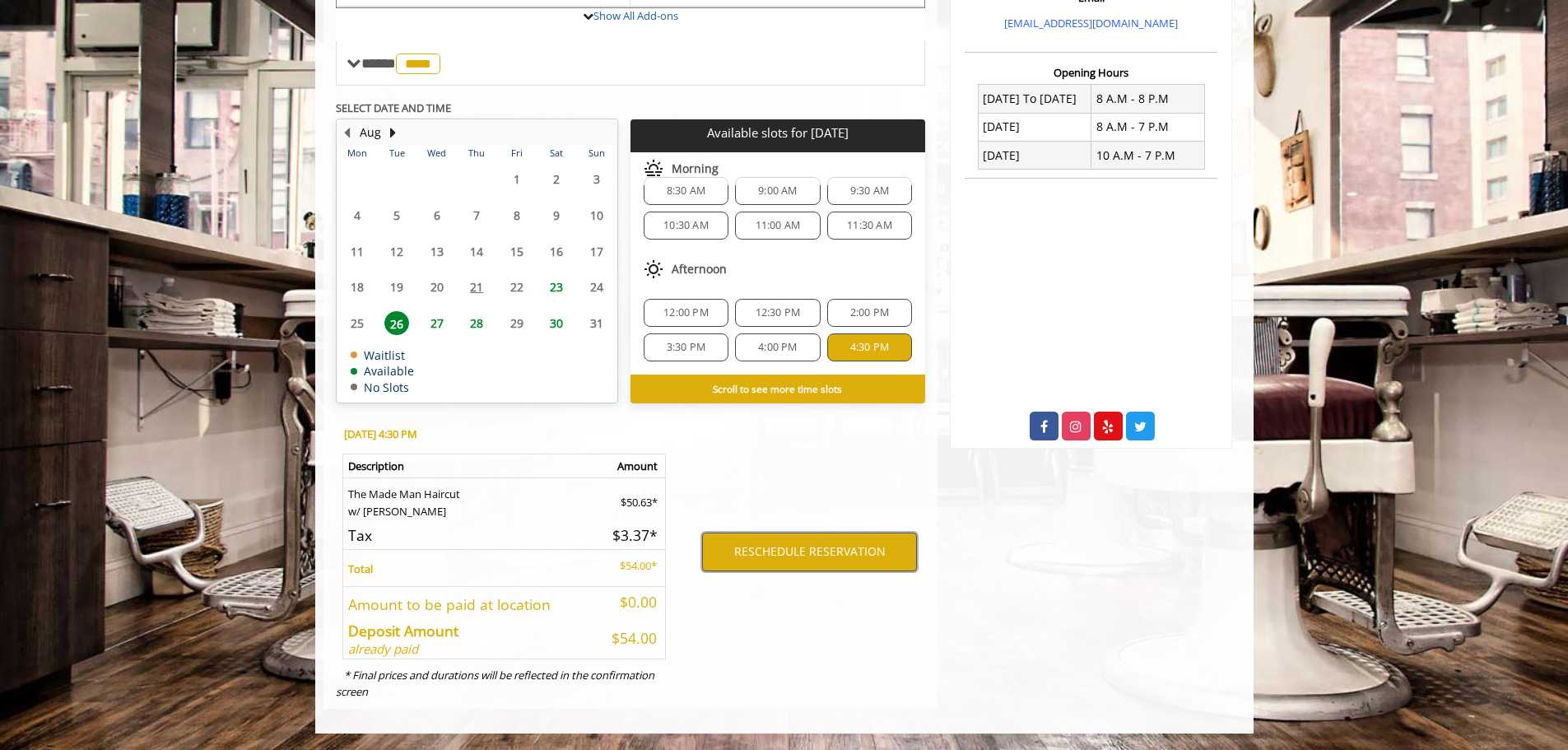
click at [848, 565] on button "RESCHEDULE RESERVATION" at bounding box center [809, 551] width 215 height 38
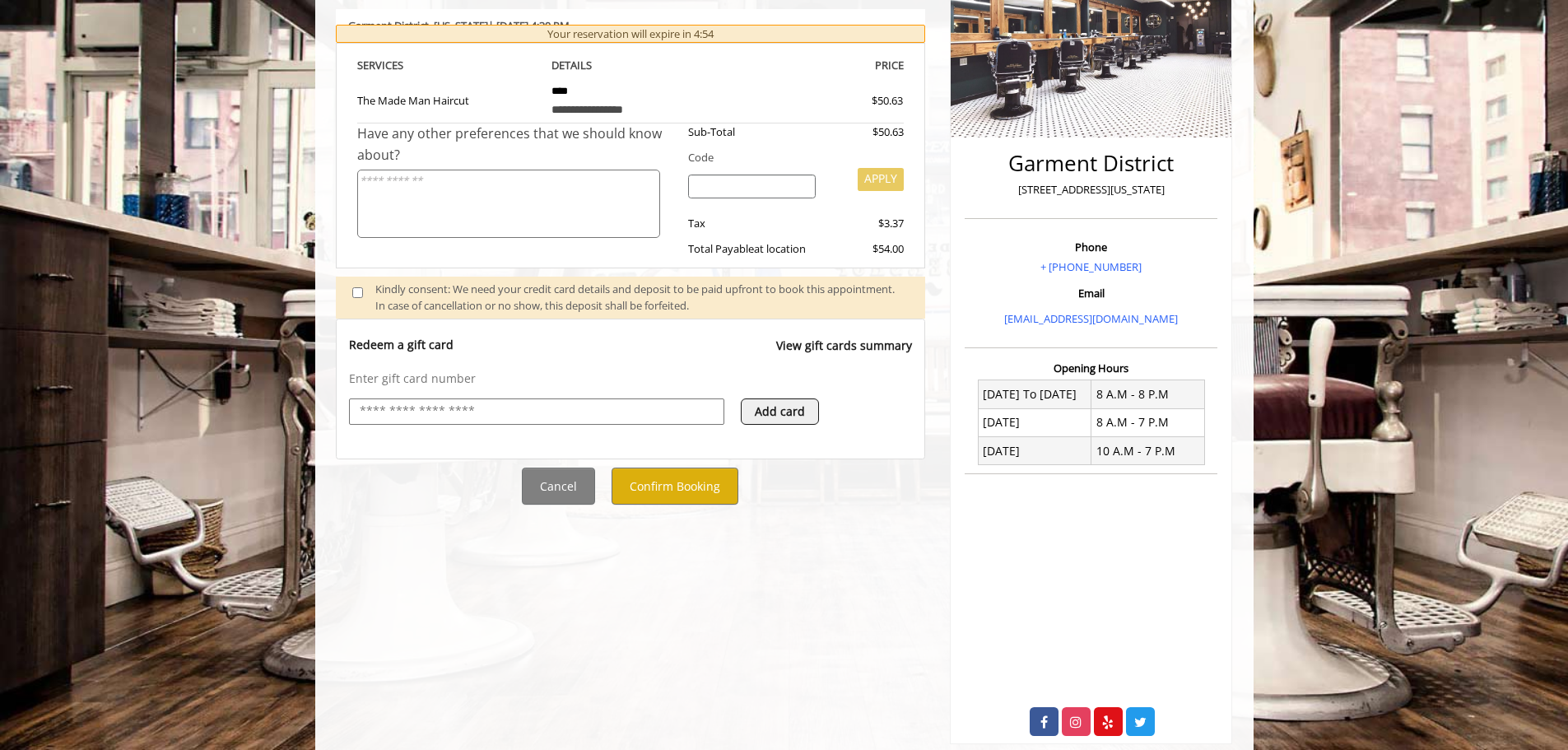
scroll to position [322, 0]
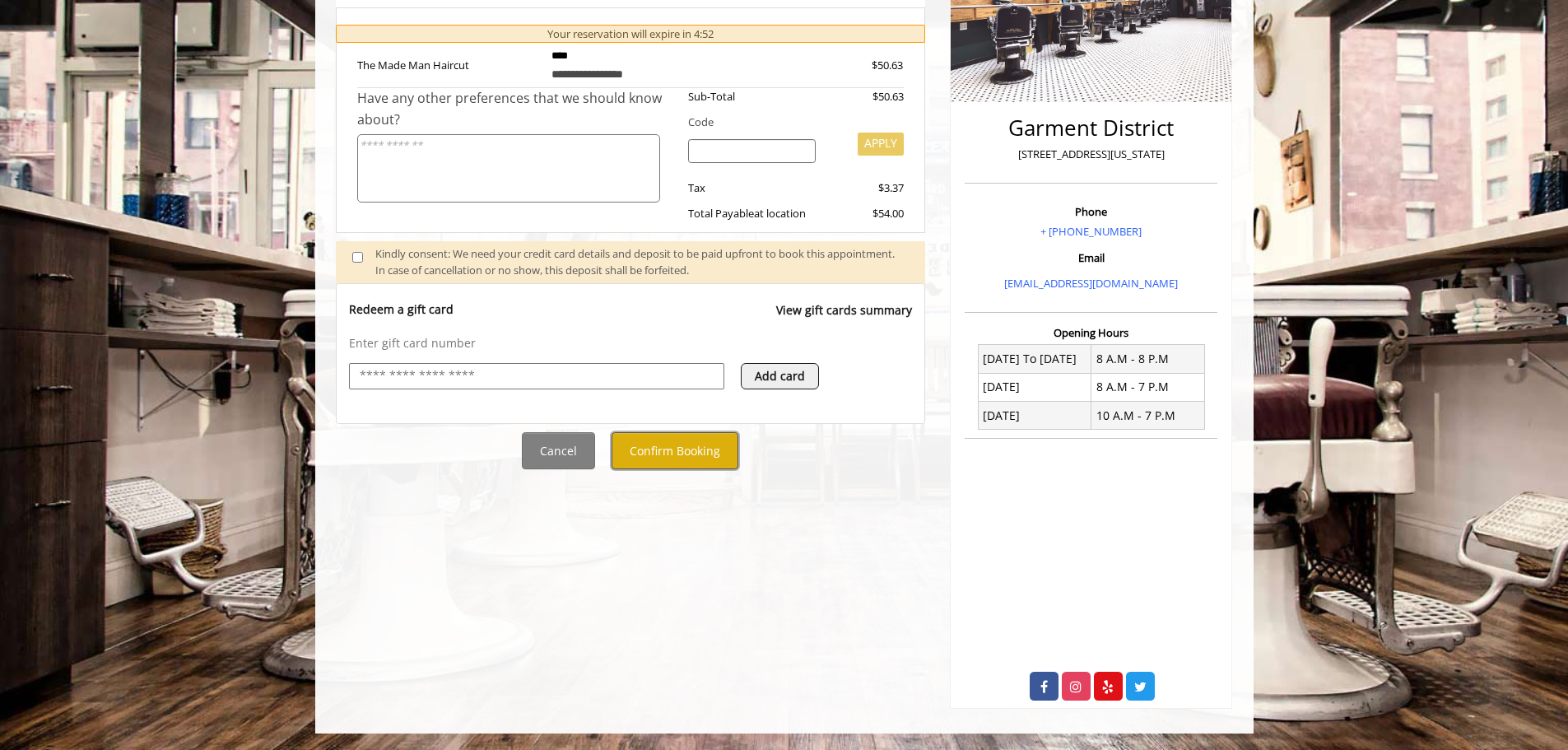
click at [692, 463] on button "Confirm Booking" at bounding box center [675, 450] width 127 height 37
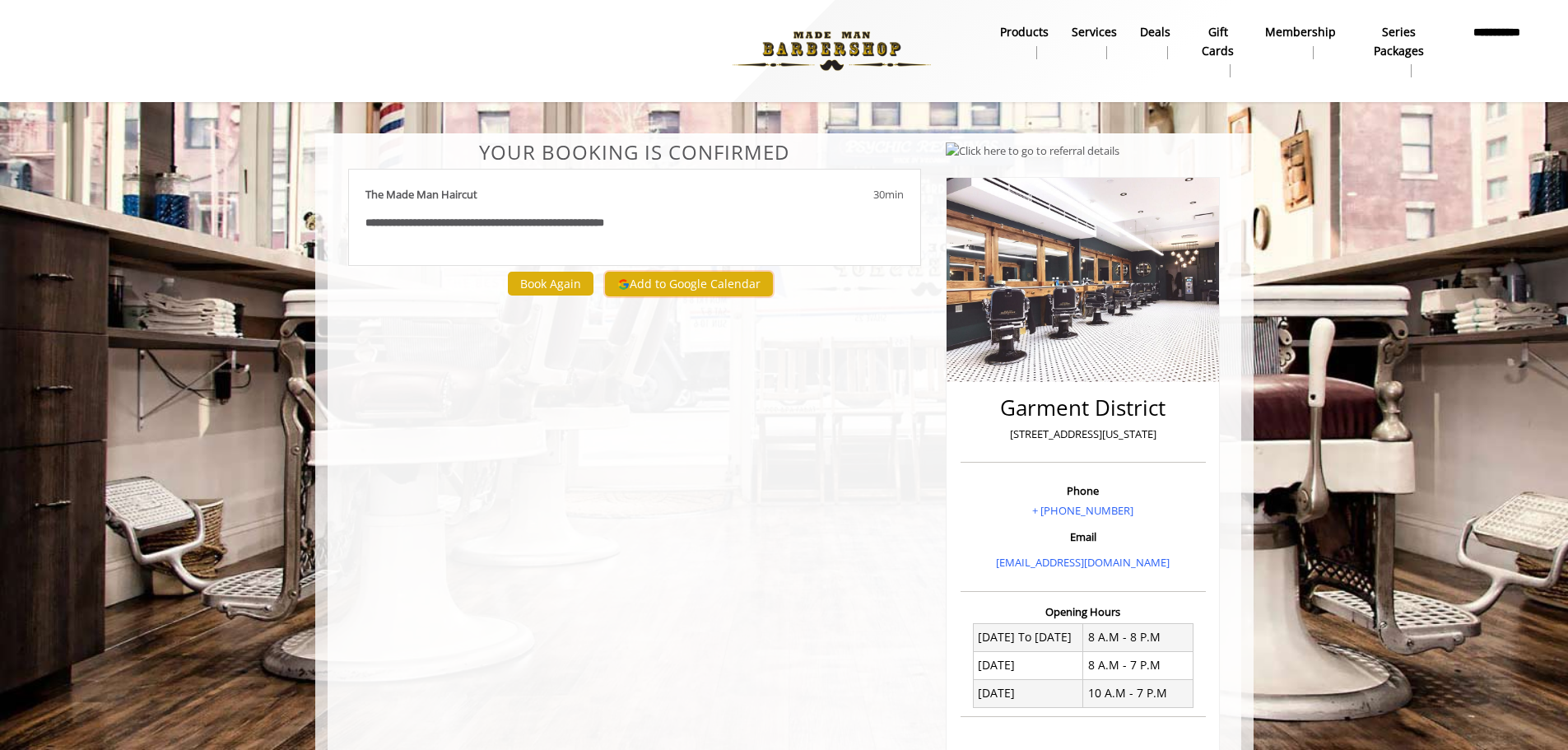
click at [710, 275] on button "Add to Google Calendar" at bounding box center [689, 284] width 168 height 25
